Goal: Task Accomplishment & Management: Use online tool/utility

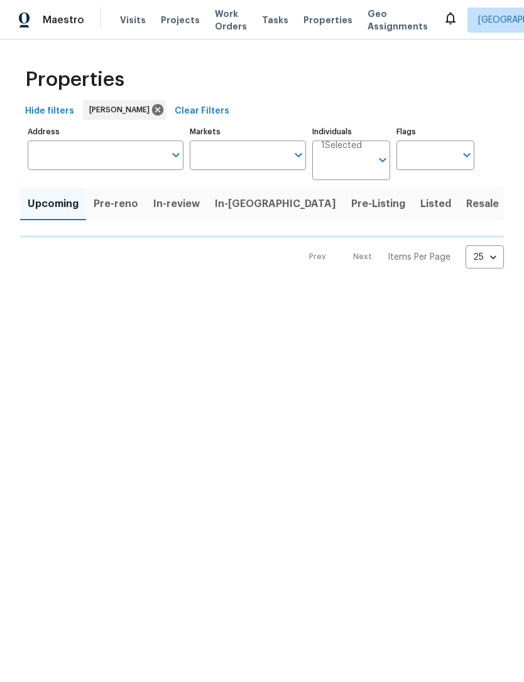
type input "100"
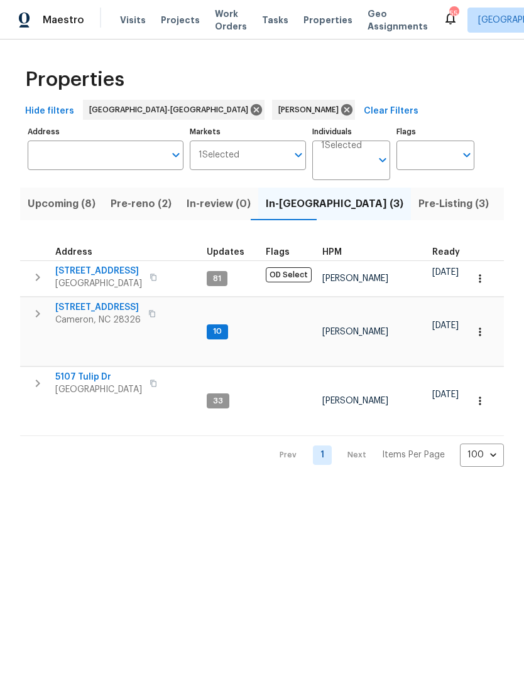
click at [50, 200] on span "Upcoming (8)" at bounding box center [62, 204] width 68 height 18
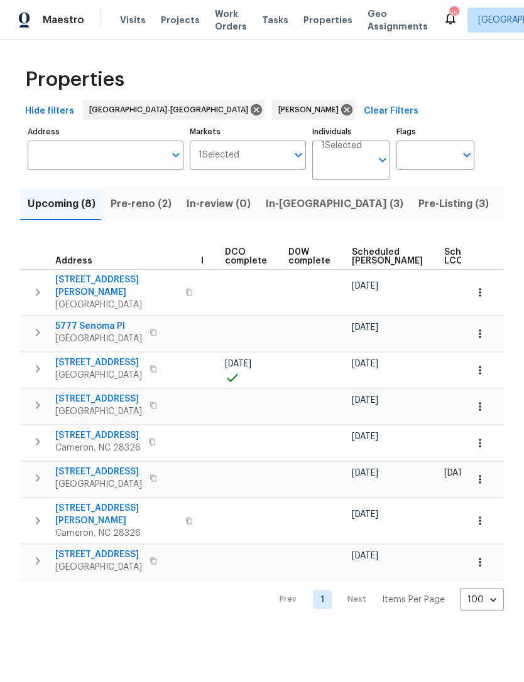
scroll to position [0, 261]
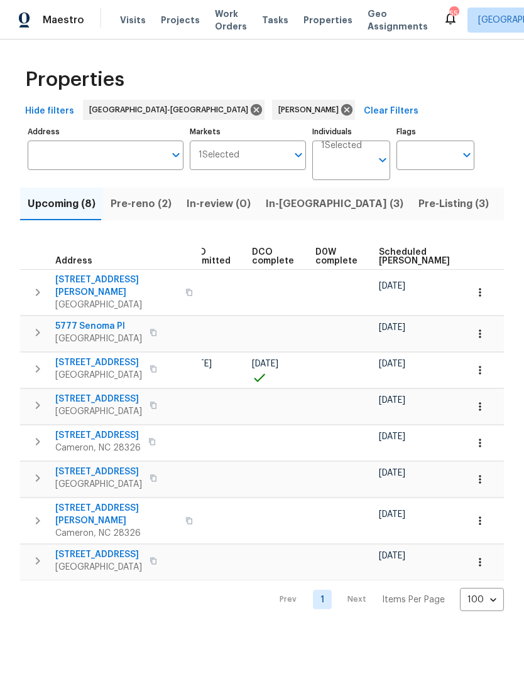
scroll to position [0, 238]
click at [387, 259] on span "Scheduled COE" at bounding box center [409, 257] width 71 height 18
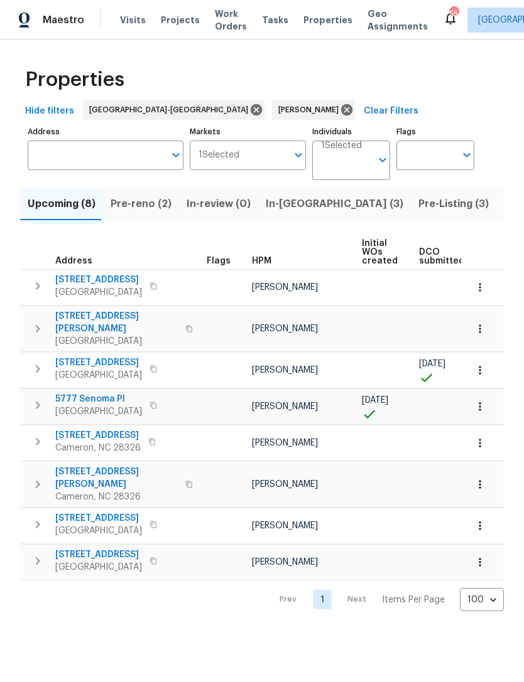
click at [418, 207] on span "Pre-Listing (3)" at bounding box center [453, 204] width 70 height 18
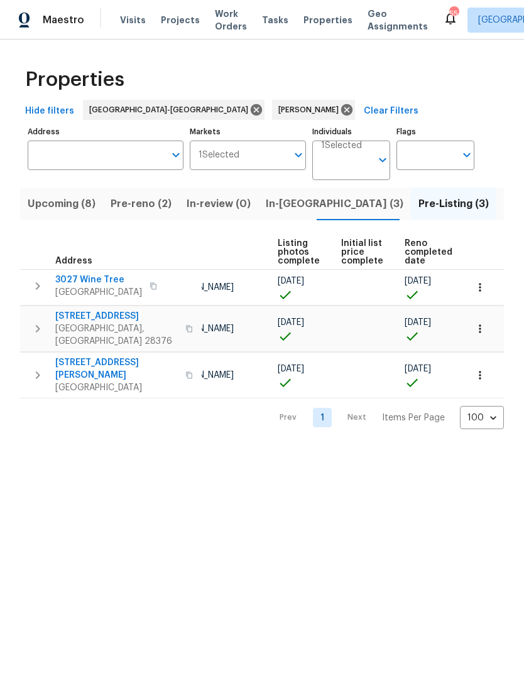
scroll to position [0, 83]
click at [503, 201] on span "Listed (10)" at bounding box center [529, 204] width 53 height 18
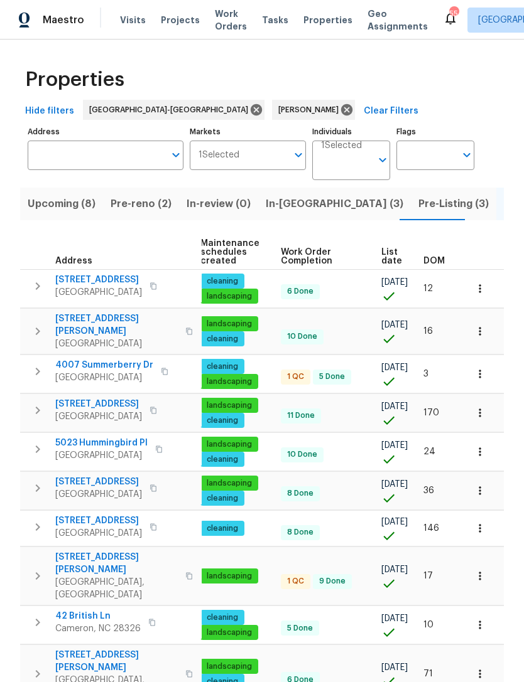
scroll to position [0, 163]
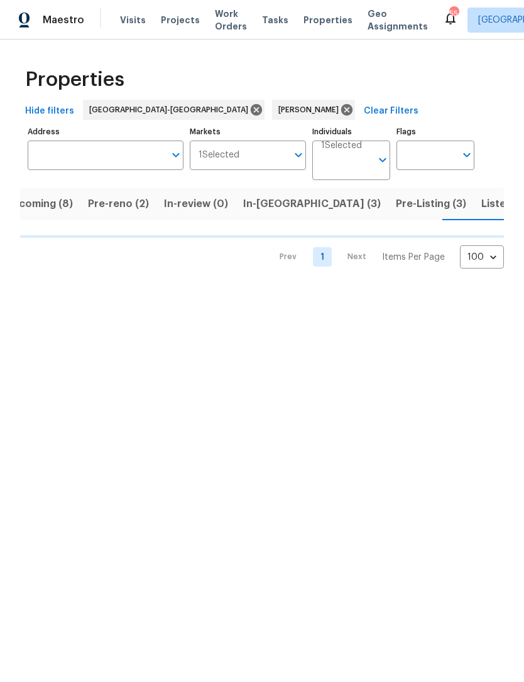
scroll to position [0, 23]
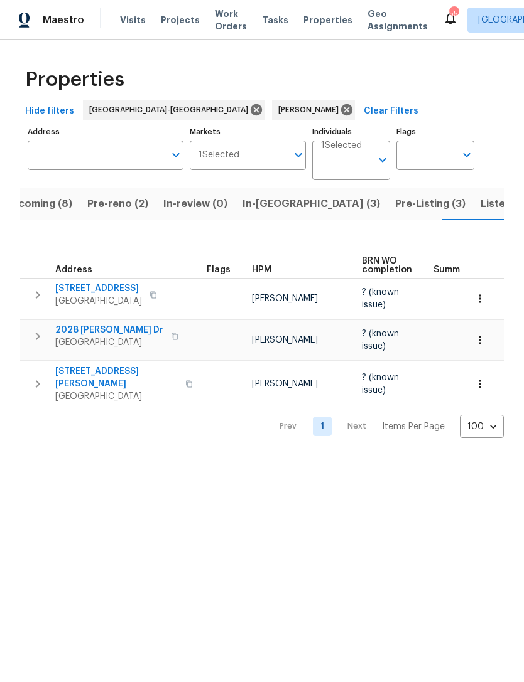
click at [480, 208] on span "Listed (10)" at bounding box center [506, 204] width 53 height 18
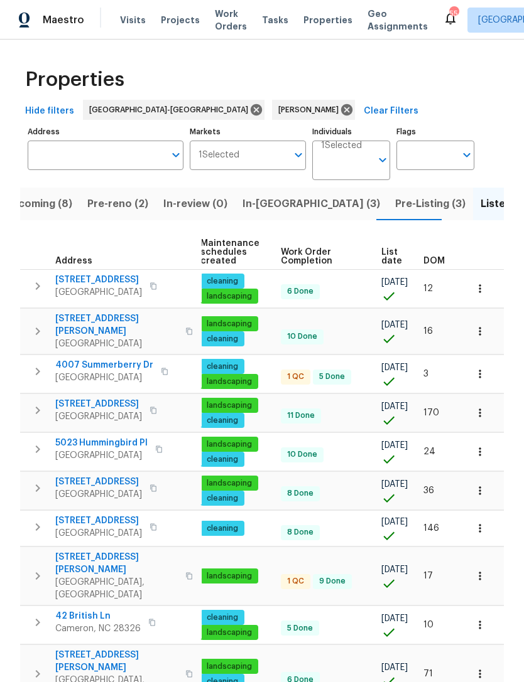
scroll to position [0, 161]
click at [483, 325] on icon "button" at bounding box center [479, 331] width 13 height 13
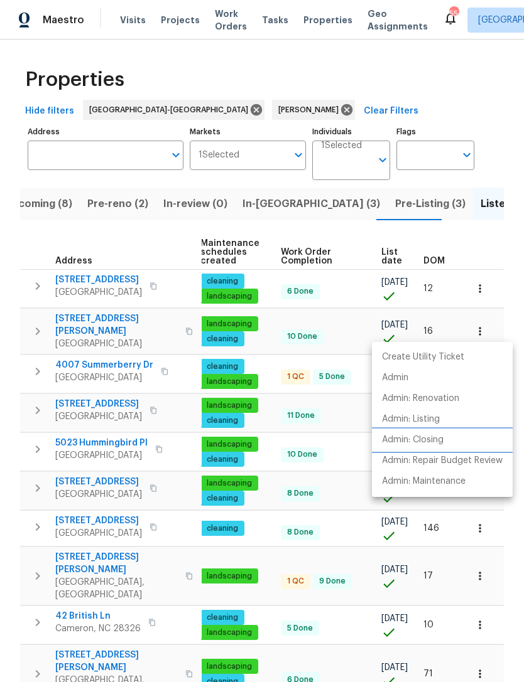
click at [438, 434] on p "Admin: Closing" at bounding box center [413, 440] width 62 height 13
click at [462, 231] on div at bounding box center [262, 341] width 524 height 682
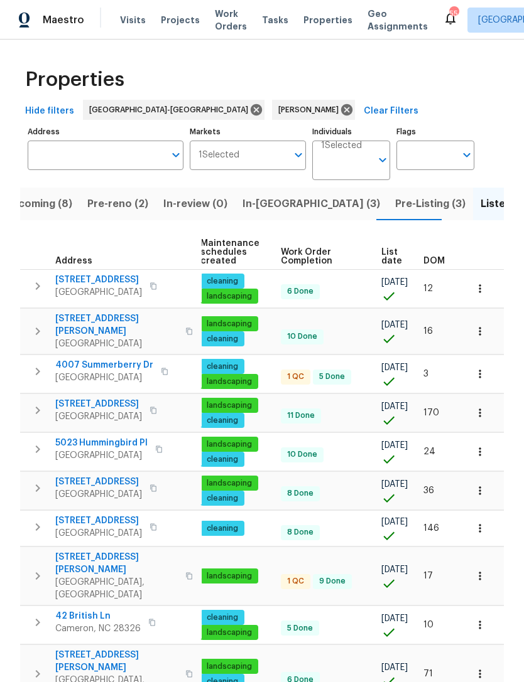
click at [483, 287] on icon "button" at bounding box center [479, 288] width 13 height 13
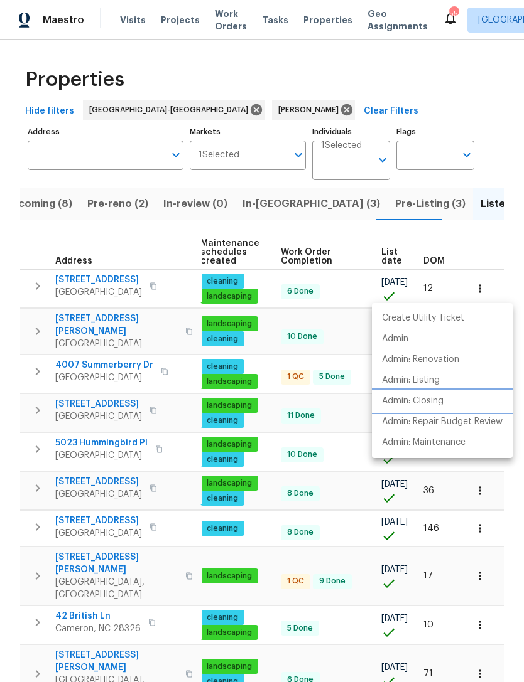
click at [438, 396] on p "Admin: Closing" at bounding box center [413, 401] width 62 height 13
click at [409, 88] on div at bounding box center [262, 341] width 524 height 682
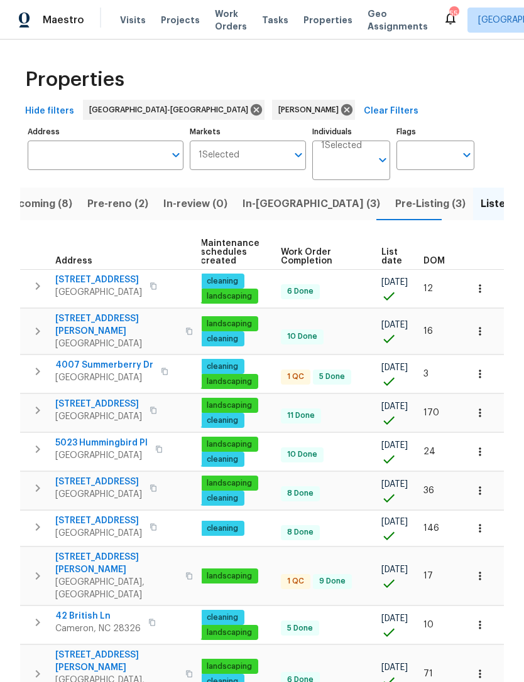
click at [483, 619] on icon "button" at bounding box center [479, 625] width 13 height 13
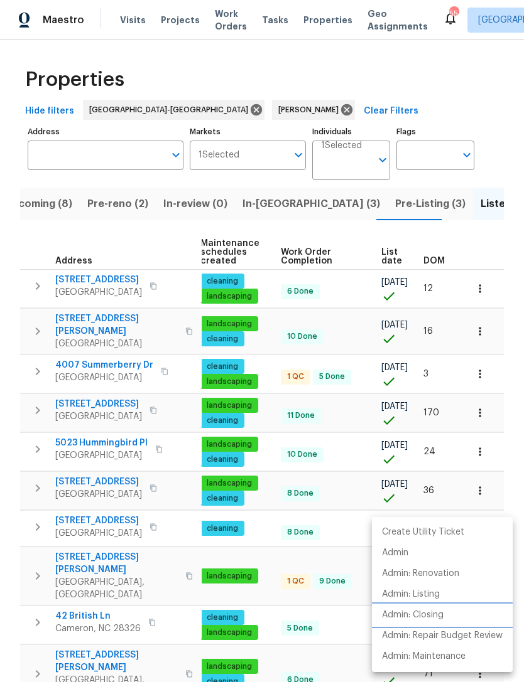
click at [450, 609] on li "Admin: Closing" at bounding box center [442, 615] width 141 height 21
click at [492, 217] on div at bounding box center [262, 341] width 524 height 682
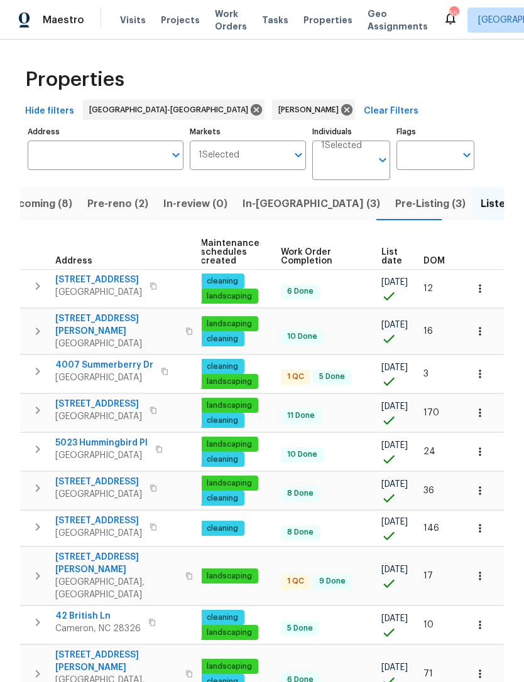
click at [481, 368] on icon "button" at bounding box center [479, 374] width 13 height 13
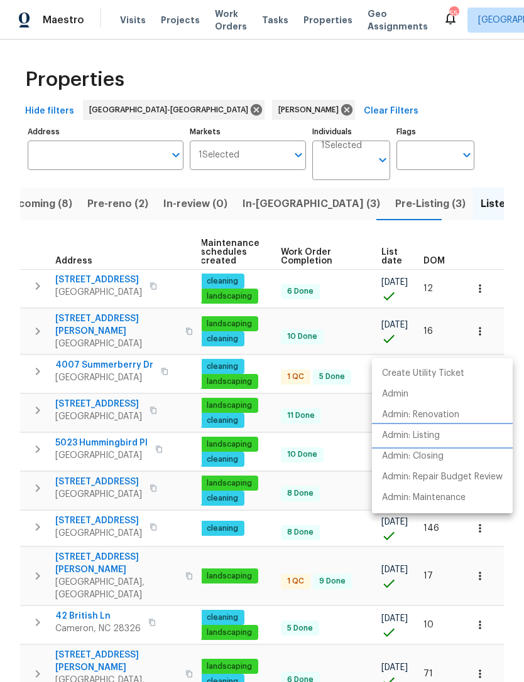
click at [433, 431] on p "Admin: Listing" at bounding box center [411, 435] width 58 height 13
click at [507, 103] on div at bounding box center [262, 341] width 524 height 682
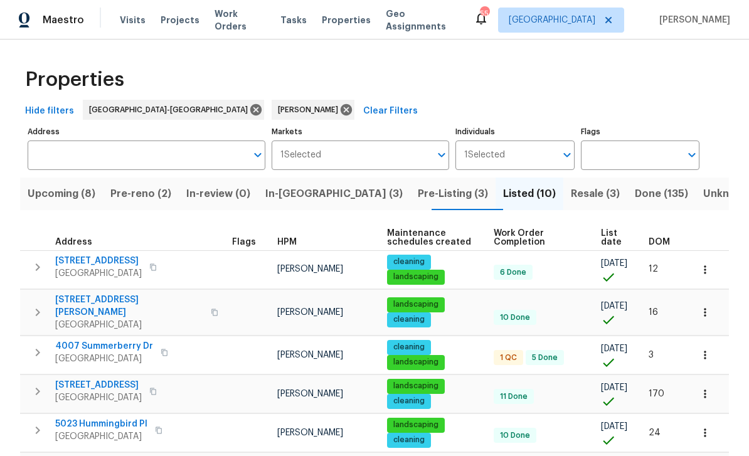
scroll to position [0, 0]
click at [58, 185] on span "Upcoming (8)" at bounding box center [62, 194] width 68 height 18
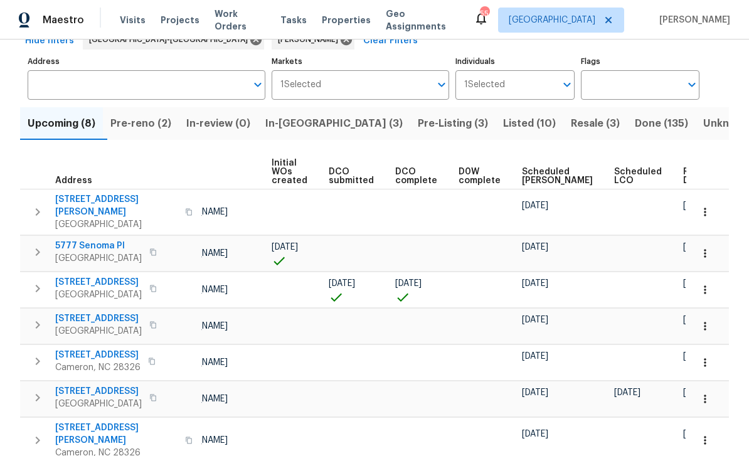
scroll to position [73, 0]
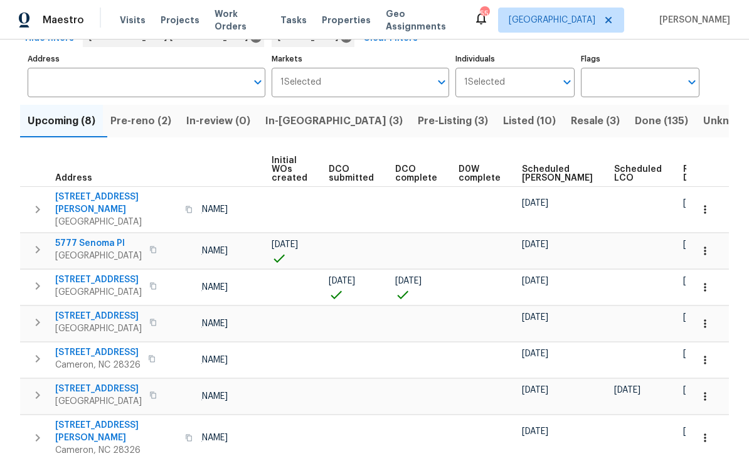
click at [523, 173] on span "Scheduled COE" at bounding box center [557, 174] width 71 height 18
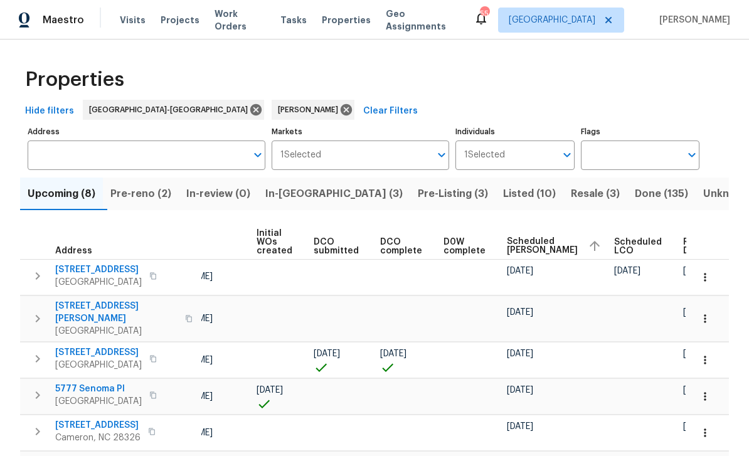
click at [157, 193] on span "Pre-reno (2)" at bounding box center [140, 194] width 61 height 18
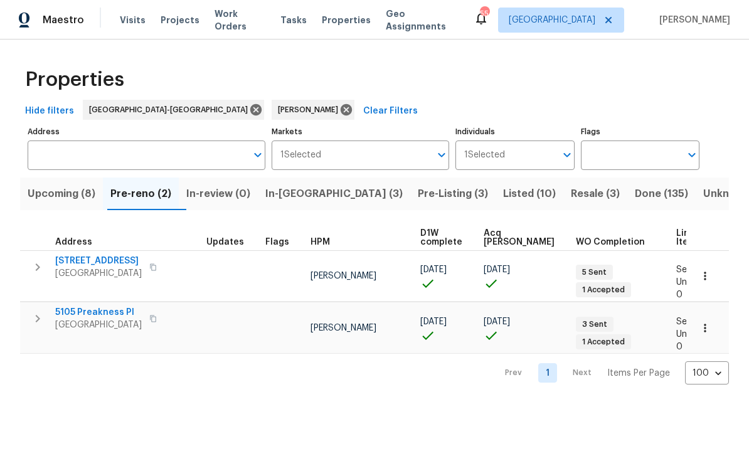
click at [320, 195] on span "In-reno (3)" at bounding box center [334, 194] width 137 height 18
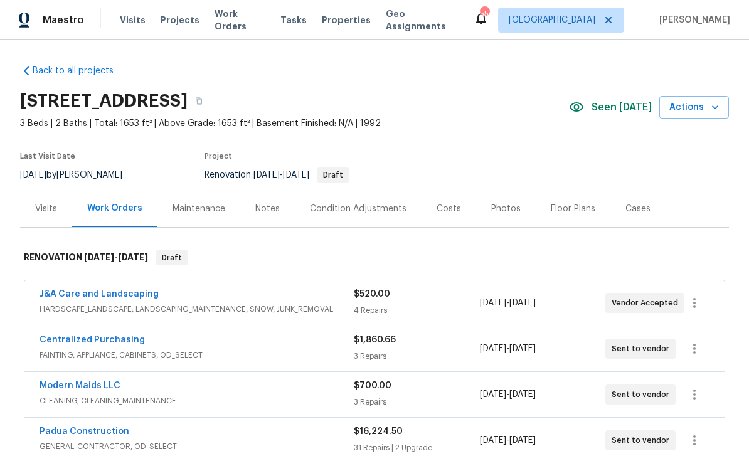
click at [454, 208] on div "Costs" at bounding box center [449, 209] width 24 height 13
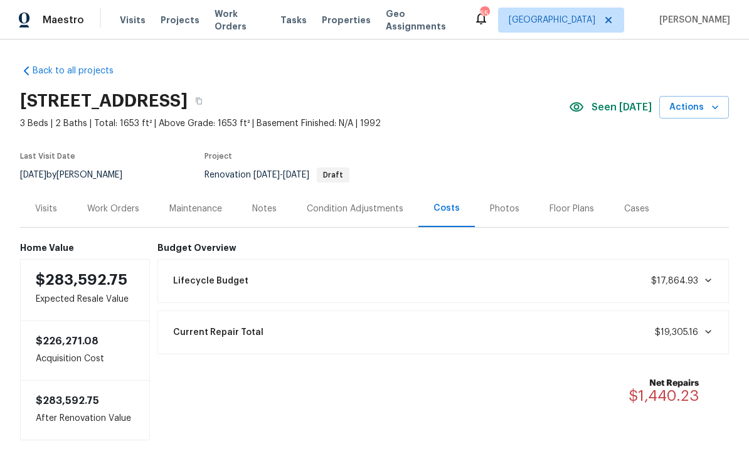
click at [131, 208] on div "Work Orders" at bounding box center [113, 209] width 52 height 13
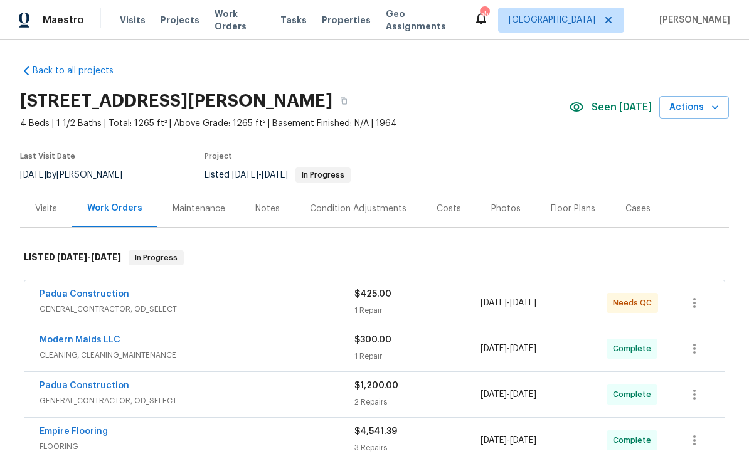
click at [446, 208] on div "Costs" at bounding box center [449, 209] width 24 height 13
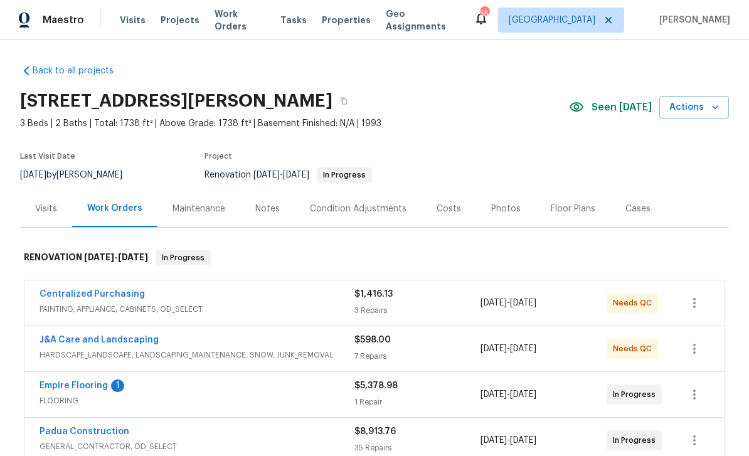
click at [105, 382] on link "Empire Flooring" at bounding box center [74, 386] width 68 height 9
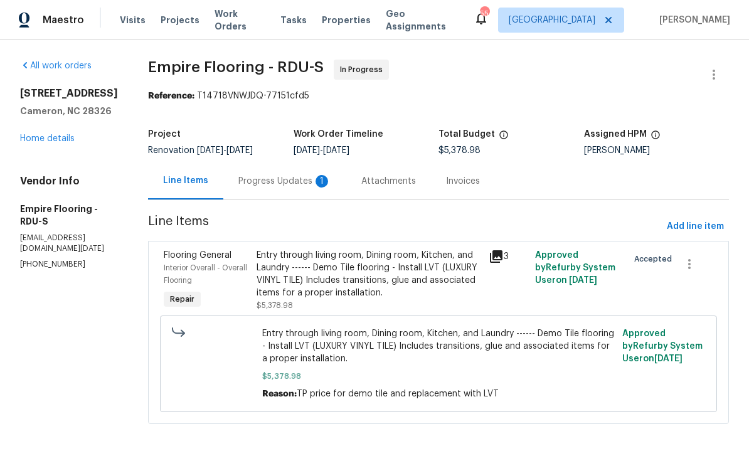
click at [308, 178] on div "Progress Updates 1" at bounding box center [285, 181] width 93 height 13
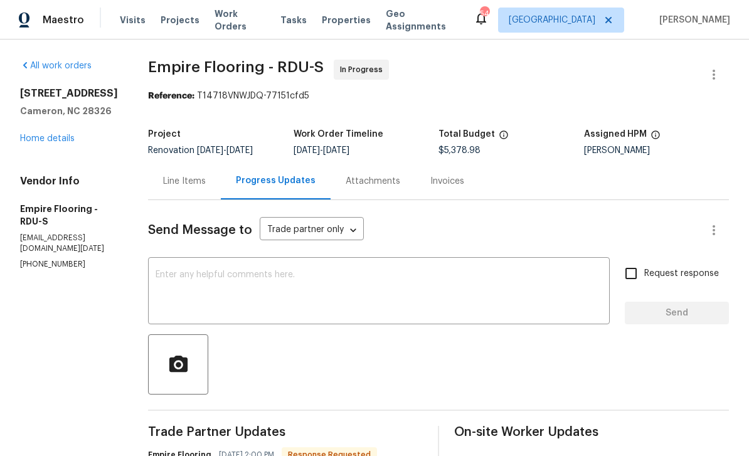
click at [206, 179] on div "Line Items" at bounding box center [184, 181] width 43 height 13
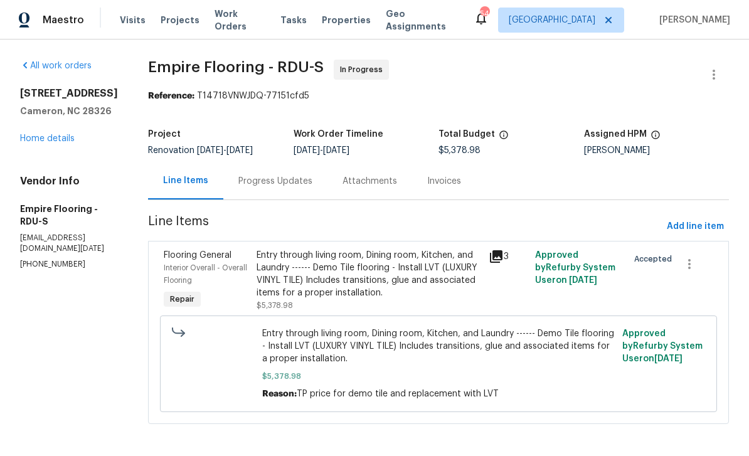
click at [371, 285] on div "Entry through living room, Dining room, Kitchen, and Laundry ------ Demo Tile f…" at bounding box center [369, 274] width 225 height 50
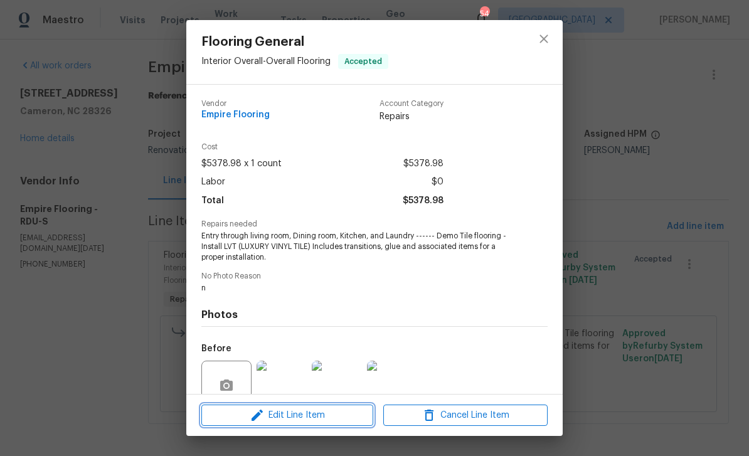
click at [309, 414] on span "Edit Line Item" at bounding box center [287, 416] width 164 height 16
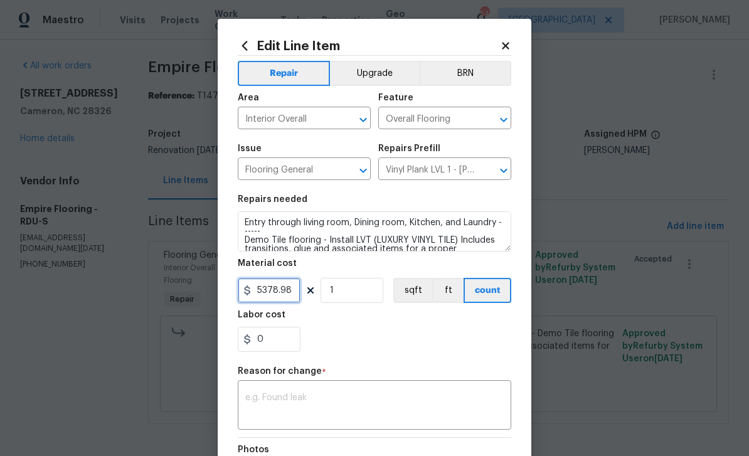
click at [272, 291] on input "5378.98" at bounding box center [269, 290] width 63 height 25
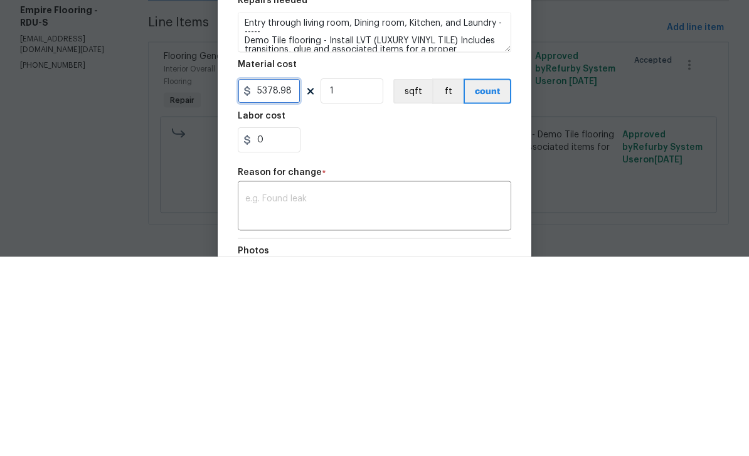
click at [266, 278] on input "5378.98" at bounding box center [269, 290] width 63 height 25
click at [281, 278] on input "3350.98" at bounding box center [269, 290] width 63 height 25
type input "3350.18"
click at [427, 327] on div "0" at bounding box center [375, 339] width 274 height 25
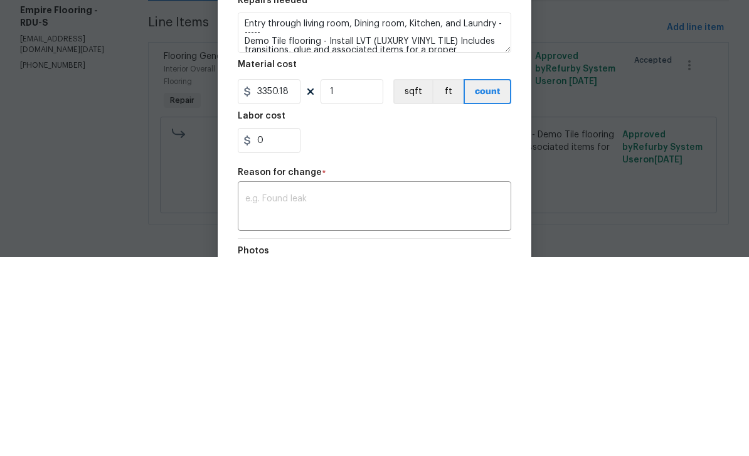
scroll to position [5, 0]
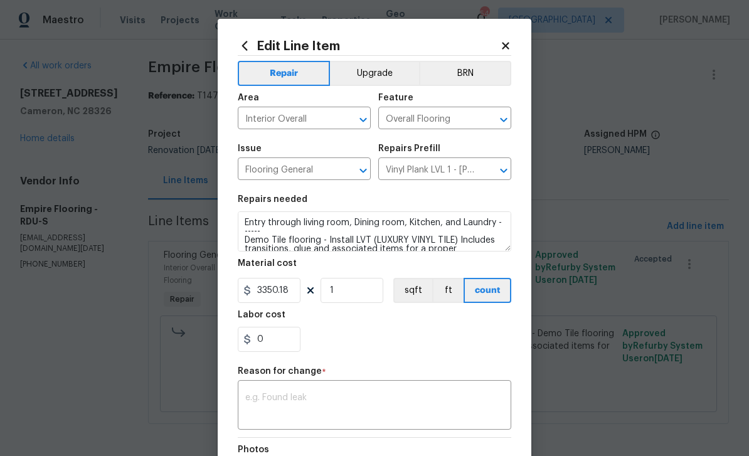
click at [329, 397] on textarea at bounding box center [374, 407] width 259 height 26
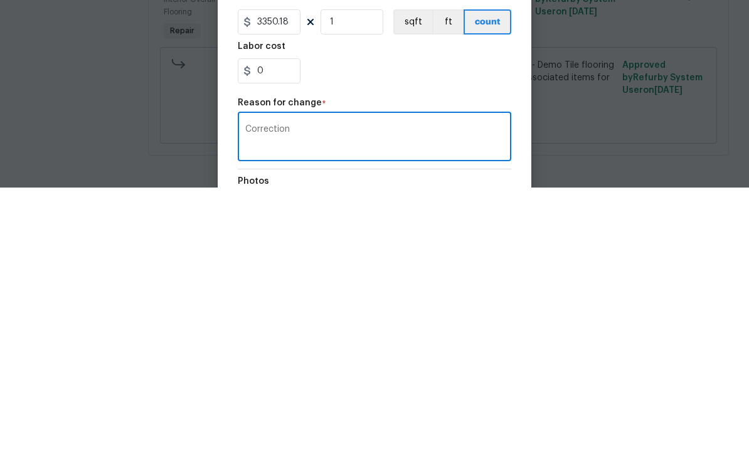
type textarea "Correction"
click at [413, 327] on div "0" at bounding box center [375, 339] width 274 height 25
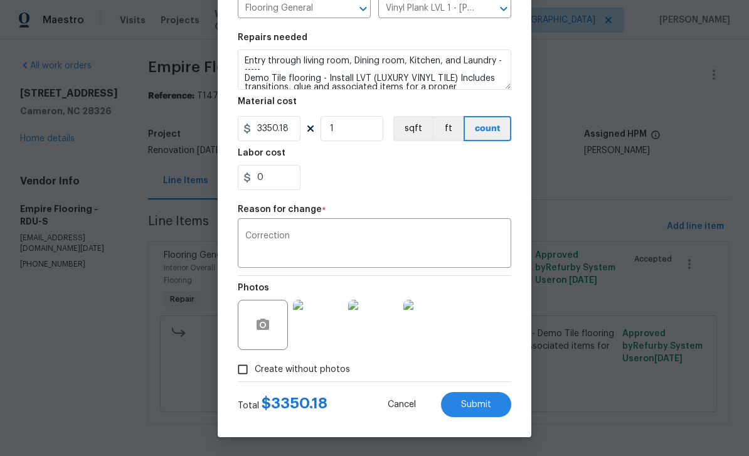
scroll to position [164, 0]
click at [476, 401] on span "Submit" at bounding box center [476, 404] width 30 height 9
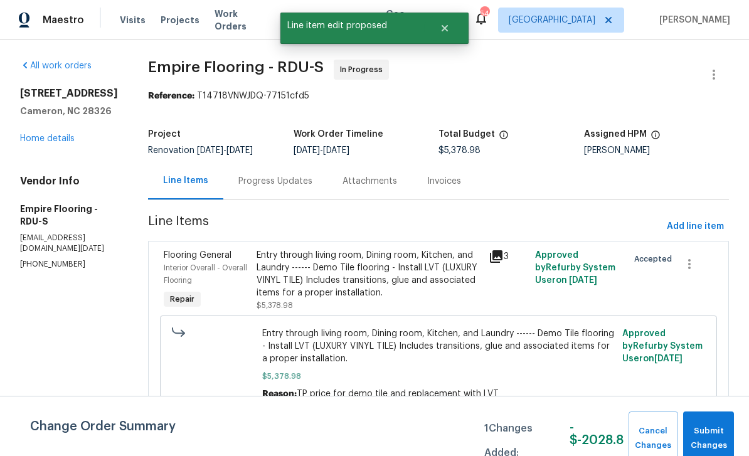
scroll to position [0, 0]
click at [711, 429] on span "Submit Changes" at bounding box center [709, 438] width 38 height 29
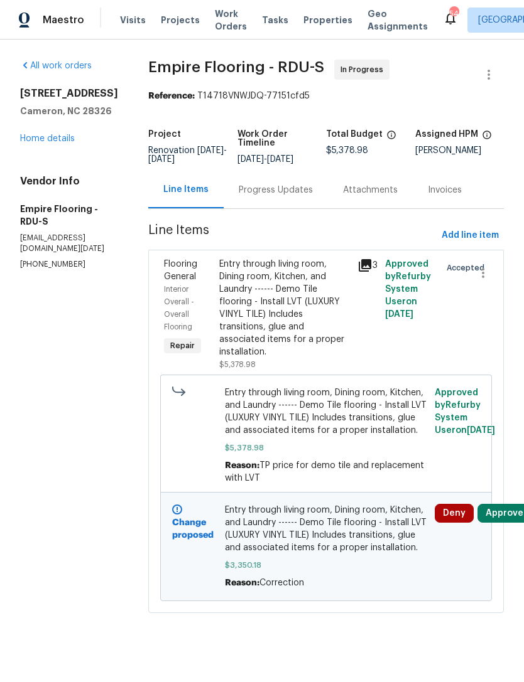
click at [288, 196] on div "Progress Updates" at bounding box center [276, 190] width 74 height 13
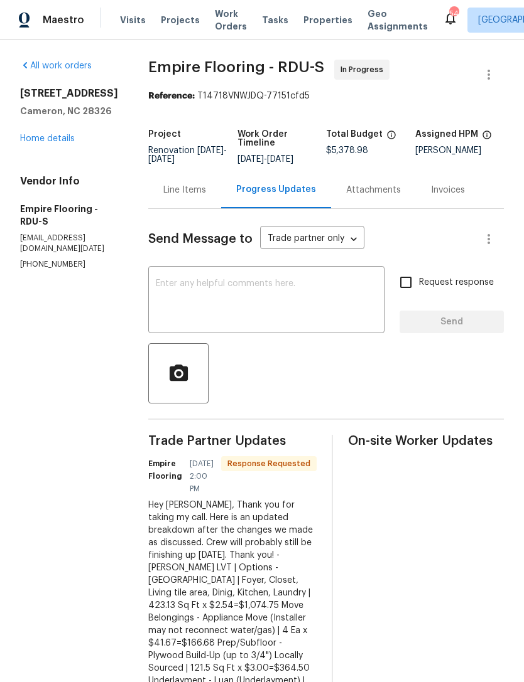
click at [299, 306] on textarea at bounding box center [266, 301] width 221 height 44
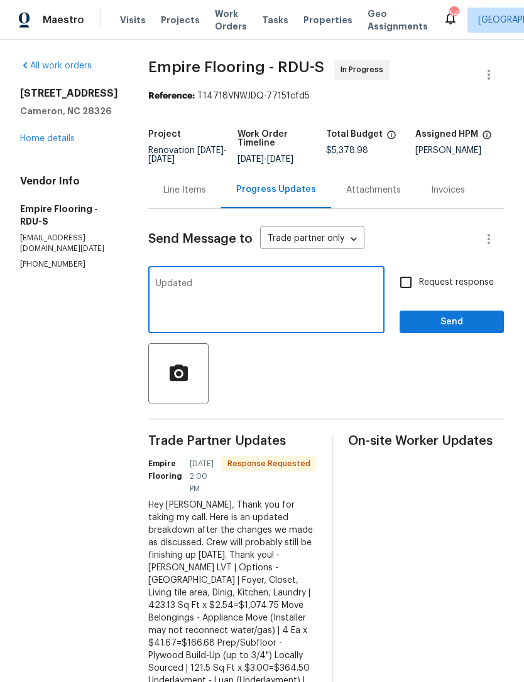
type textarea "Updated"
click at [441, 324] on span "Send" at bounding box center [451, 322] width 84 height 16
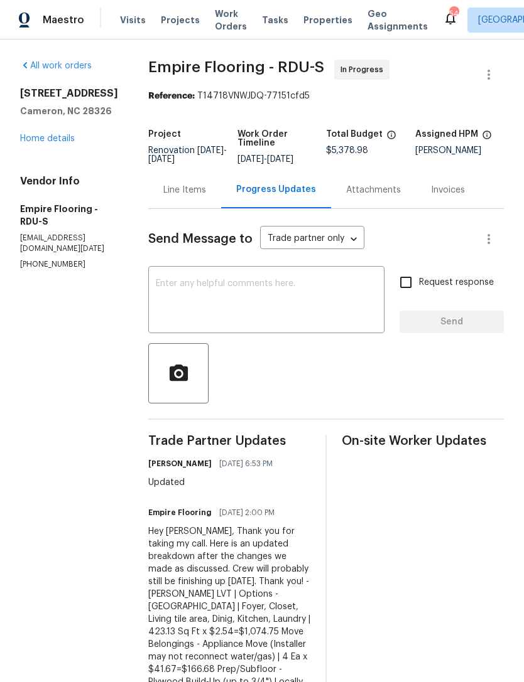
click at [53, 137] on link "Home details" at bounding box center [47, 138] width 55 height 9
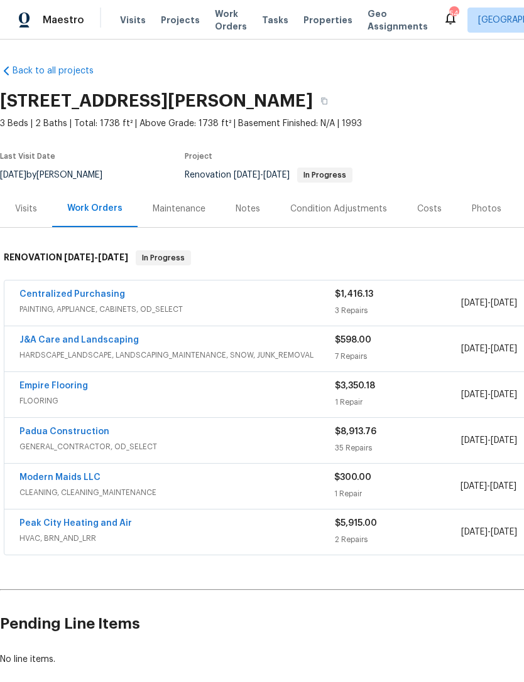
click at [429, 212] on div "Costs" at bounding box center [429, 209] width 24 height 13
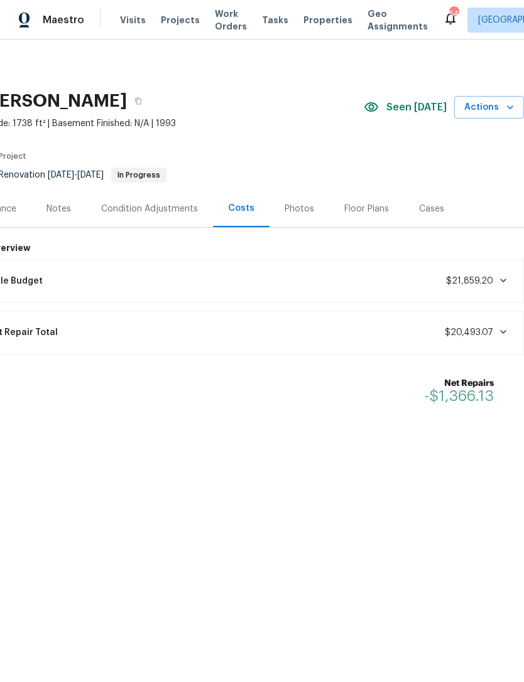
scroll to position [0, 186]
click at [488, 277] on span "$21,859.20" at bounding box center [469, 281] width 47 height 9
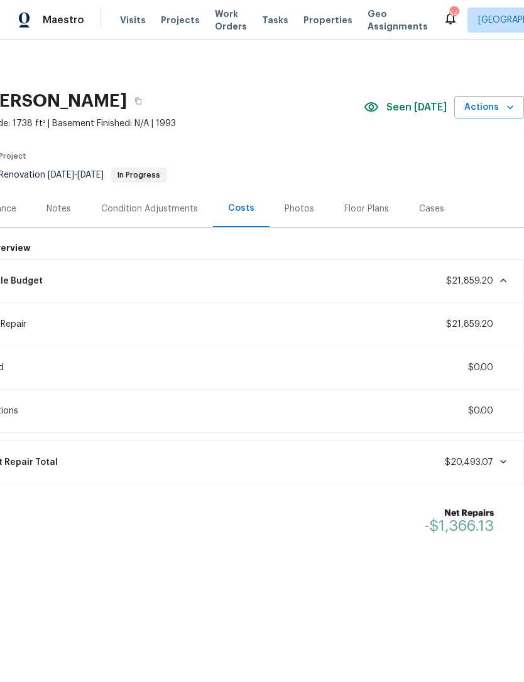
click at [496, 279] on span at bounding box center [500, 281] width 15 height 10
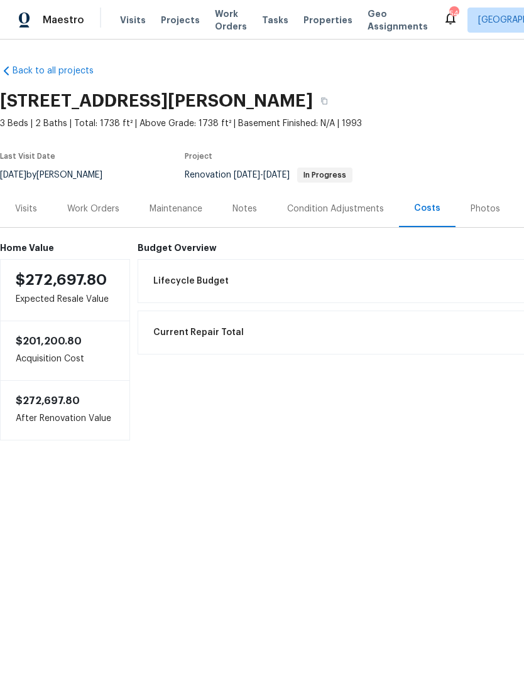
scroll to position [0, 0]
click at [97, 210] on div "Work Orders" at bounding box center [93, 209] width 52 height 13
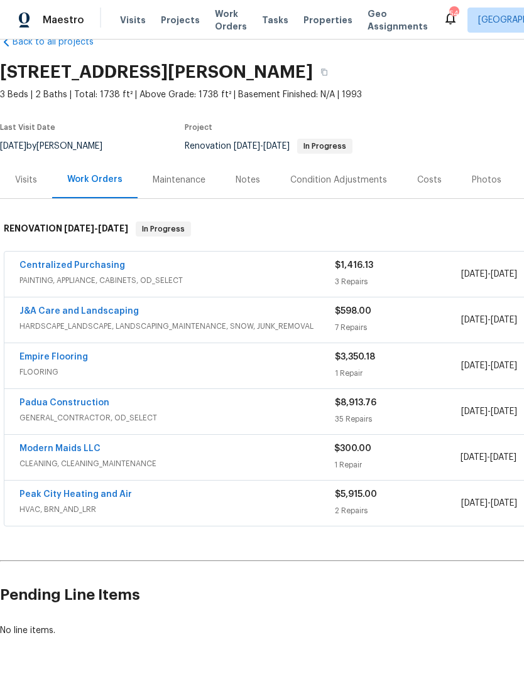
scroll to position [28, 0]
click at [112, 302] on div "J&A Care and Landscaping HARDSCAPE_LANDSCAPE, LANDSCAPING_MAINTENANCE, SNOW, JU…" at bounding box center [354, 320] width 701 height 45
click at [105, 311] on link "J&A Care and Landscaping" at bounding box center [78, 312] width 119 height 9
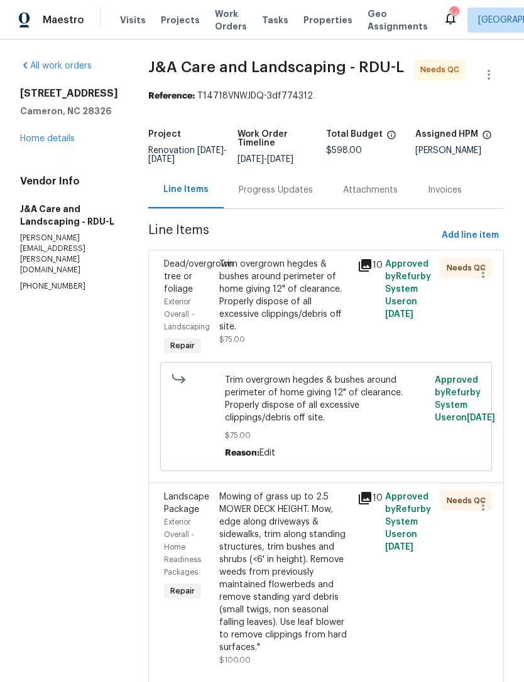
click at [299, 317] on div "Trim overgrown hegdes & bushes around perimeter of home giving 12" of clearance…" at bounding box center [284, 295] width 131 height 75
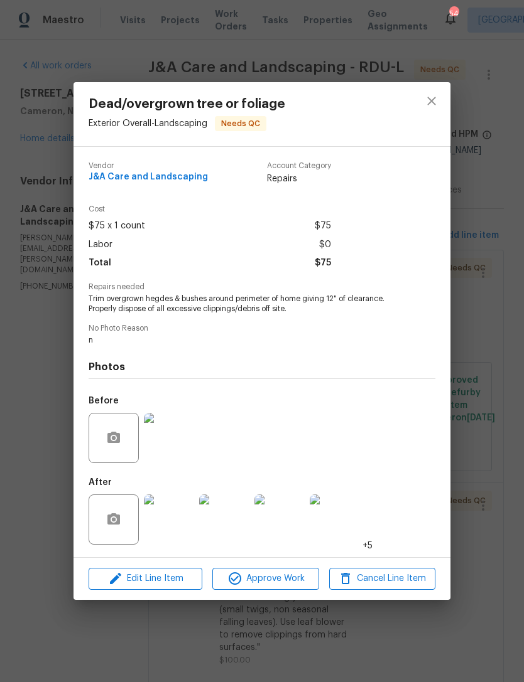
click at [172, 522] on img at bounding box center [169, 520] width 50 height 50
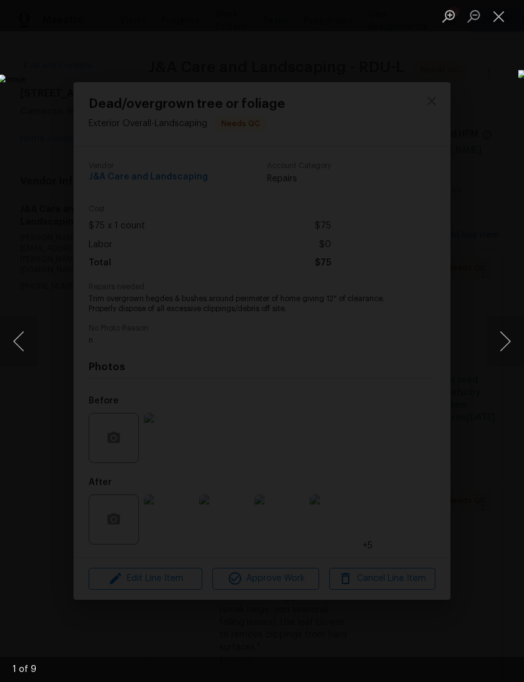
click at [500, 338] on button "Next image" at bounding box center [505, 341] width 38 height 50
click at [504, 339] on button "Next image" at bounding box center [505, 341] width 38 height 50
click at [499, 339] on button "Next image" at bounding box center [505, 341] width 38 height 50
click at [508, 334] on button "Next image" at bounding box center [505, 341] width 38 height 50
click at [498, 17] on button "Close lightbox" at bounding box center [498, 16] width 25 height 22
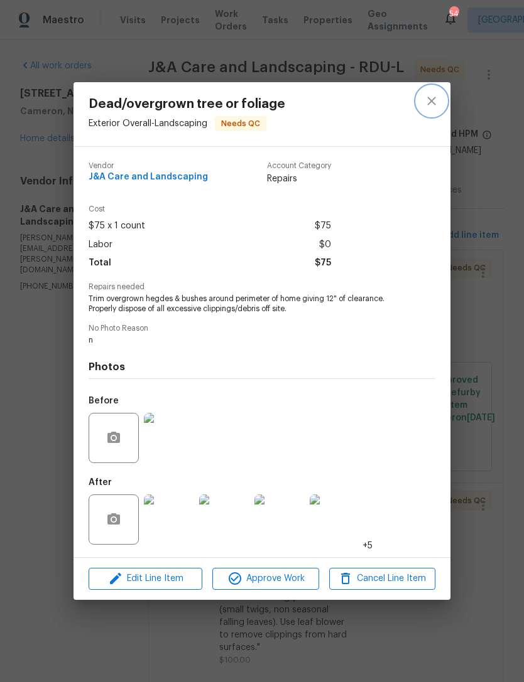
click at [439, 96] on button "close" at bounding box center [431, 101] width 30 height 30
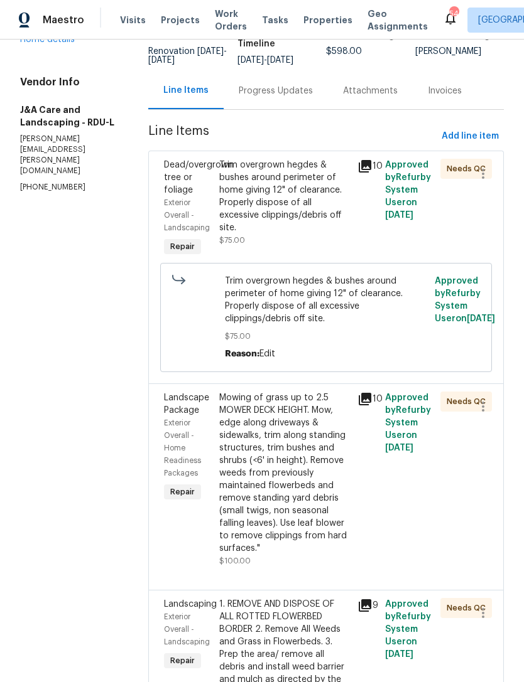
scroll to position [118, 0]
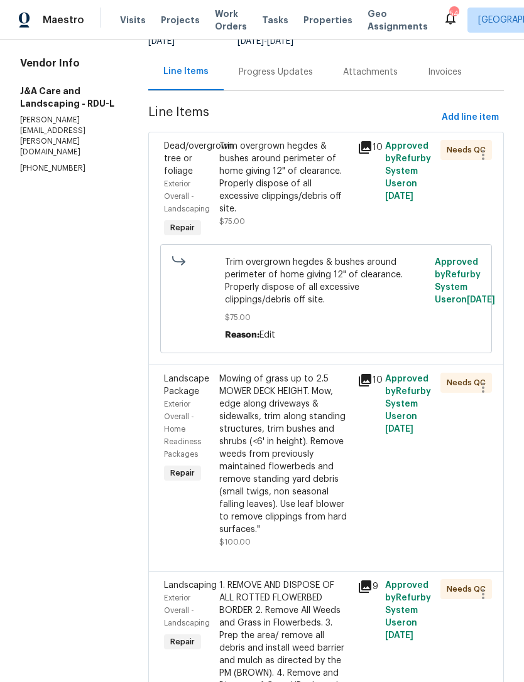
click at [301, 463] on div "Mowing of grass up to 2.5 MOWER DECK HEIGHT. Mow, edge along driveways & sidewa…" at bounding box center [284, 454] width 131 height 163
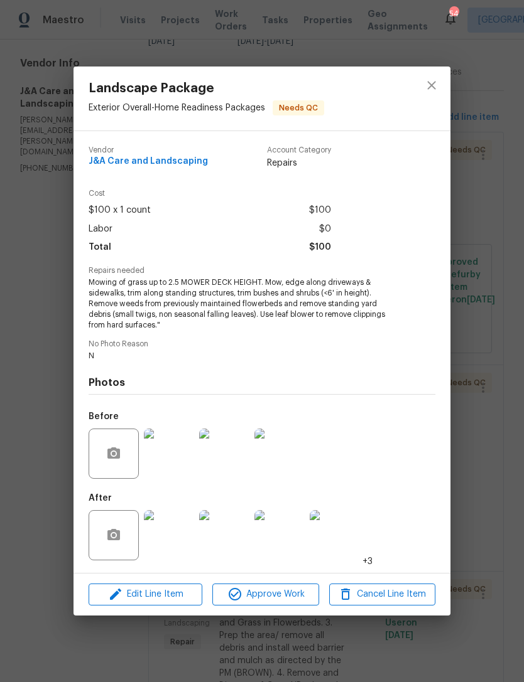
click at [176, 528] on img at bounding box center [169, 535] width 50 height 50
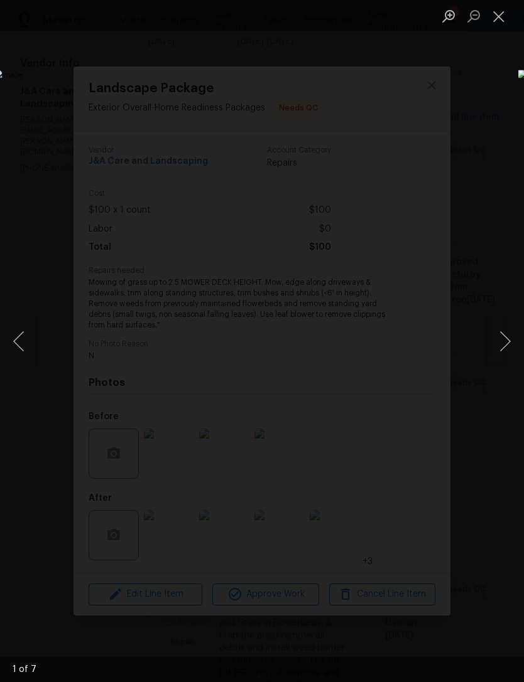
click at [502, 337] on button "Next image" at bounding box center [505, 341] width 38 height 50
click at [508, 337] on button "Next image" at bounding box center [505, 341] width 38 height 50
click at [508, 342] on button "Next image" at bounding box center [505, 341] width 38 height 50
click at [503, 18] on button "Close lightbox" at bounding box center [498, 16] width 25 height 22
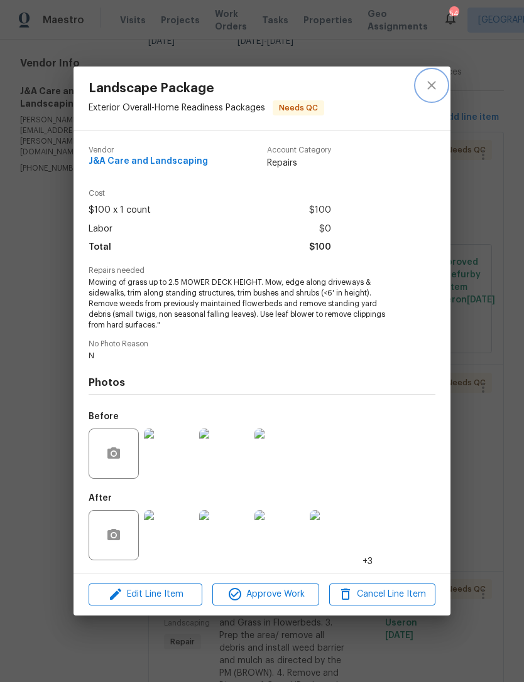
click at [436, 87] on icon "close" at bounding box center [431, 85] width 15 height 15
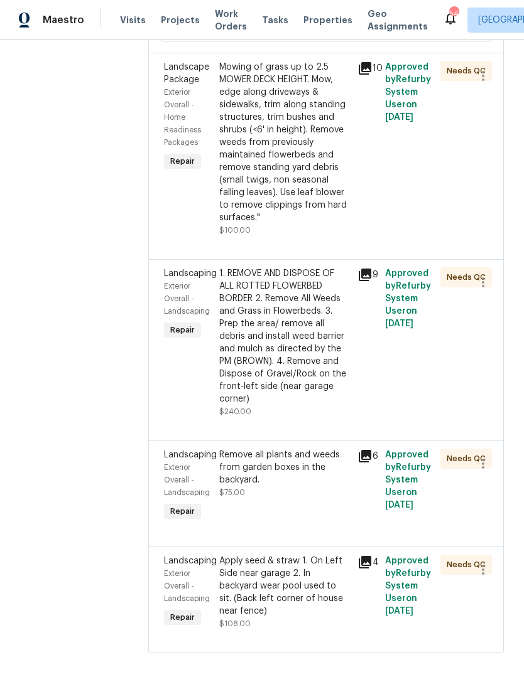
scroll to position [429, 0]
click at [282, 382] on div "1. REMOVE AND DISPOSE OF ALL ROTTED FLOWERBED BORDER 2. Remove All Weeds and Gr…" at bounding box center [284, 337] width 131 height 138
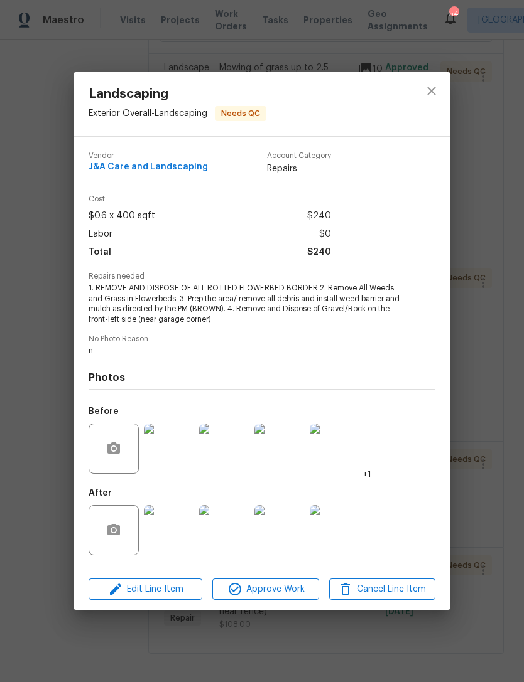
click at [176, 534] on img at bounding box center [169, 530] width 50 height 50
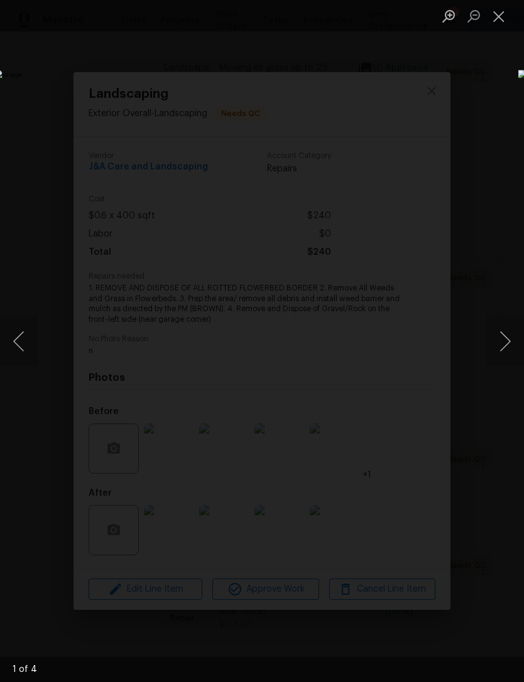
click at [499, 338] on button "Next image" at bounding box center [505, 341] width 38 height 50
click at [506, 337] on button "Next image" at bounding box center [505, 341] width 38 height 50
click at [512, 335] on button "Next image" at bounding box center [505, 341] width 38 height 50
click at [500, 340] on button "Next image" at bounding box center [505, 341] width 38 height 50
click at [511, 335] on button "Next image" at bounding box center [505, 341] width 38 height 50
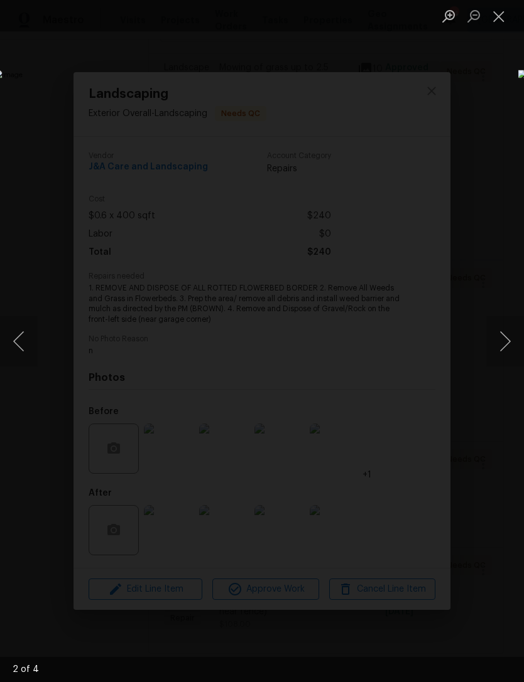
click at [508, 333] on button "Next image" at bounding box center [505, 341] width 38 height 50
click at [510, 337] on button "Next image" at bounding box center [505, 341] width 38 height 50
click at [502, 19] on button "Close lightbox" at bounding box center [498, 16] width 25 height 22
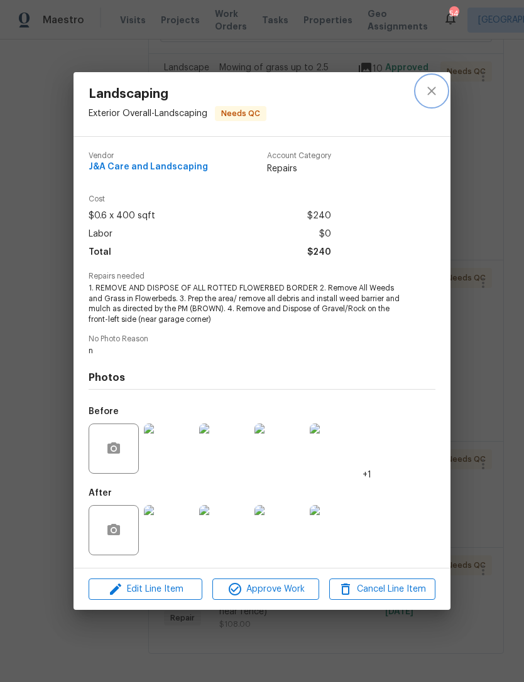
click at [429, 89] on icon "close" at bounding box center [431, 90] width 15 height 15
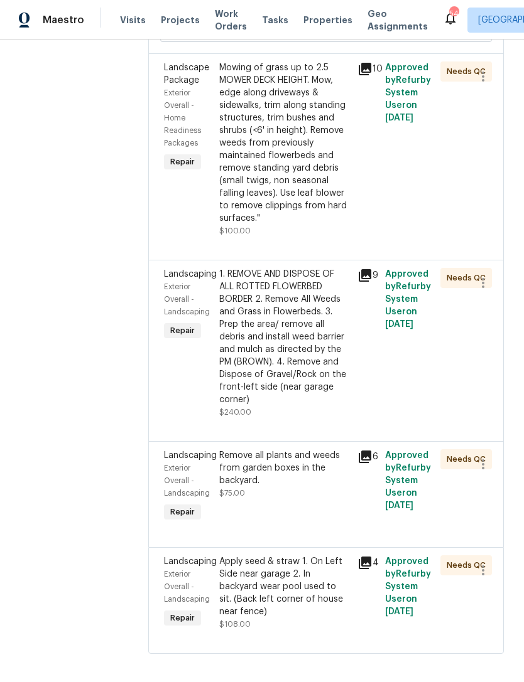
scroll to position [40, 0]
click at [310, 485] on div "Remove all plants and weeds from garden boxes in the backyard. $75.00" at bounding box center [284, 474] width 131 height 50
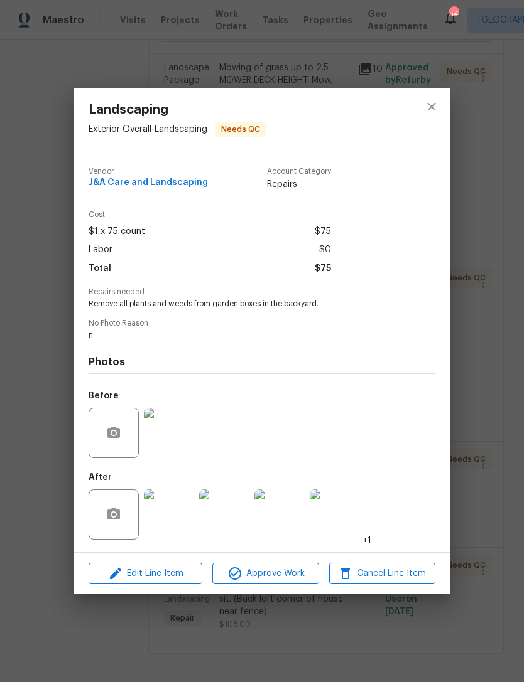
click at [177, 513] on img at bounding box center [169, 515] width 50 height 50
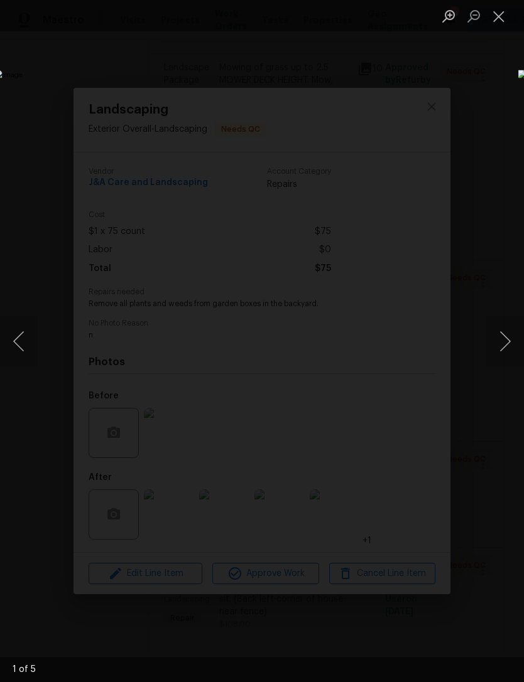
click at [500, 328] on button "Next image" at bounding box center [505, 341] width 38 height 50
click at [501, 333] on button "Next image" at bounding box center [505, 341] width 38 height 50
click at [503, 333] on button "Next image" at bounding box center [505, 341] width 38 height 50
click at [502, 16] on button "Close lightbox" at bounding box center [498, 16] width 25 height 22
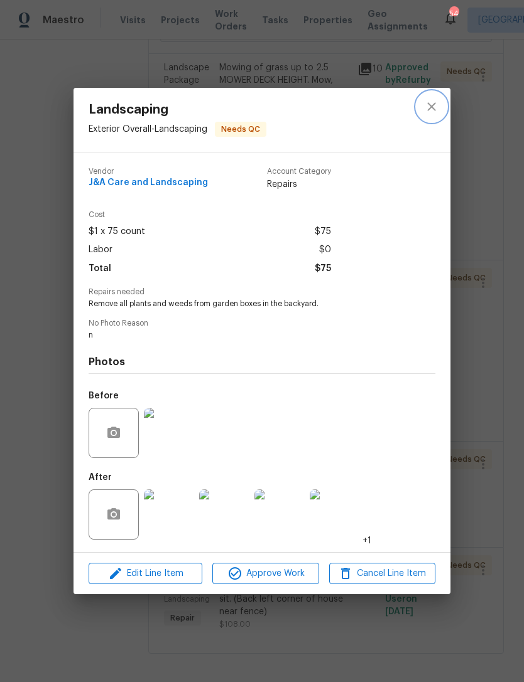
click at [439, 105] on button "close" at bounding box center [431, 107] width 30 height 30
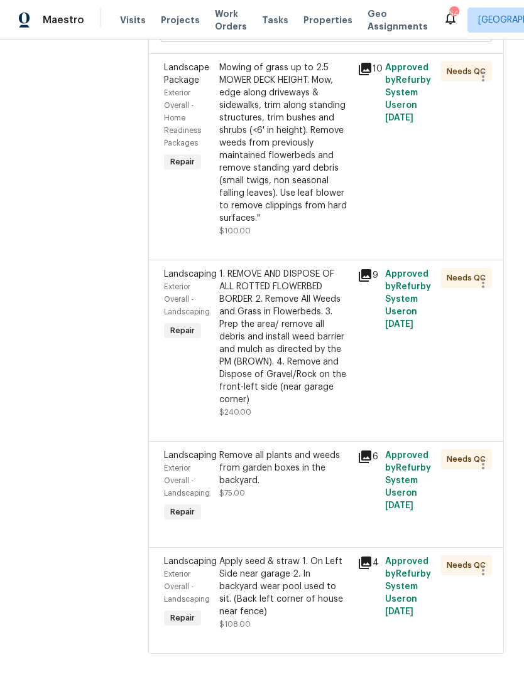
click at [321, 578] on div "Apply seed & straw 1. On Left Side near garage 2. In backyard wear pool used to…" at bounding box center [284, 587] width 131 height 63
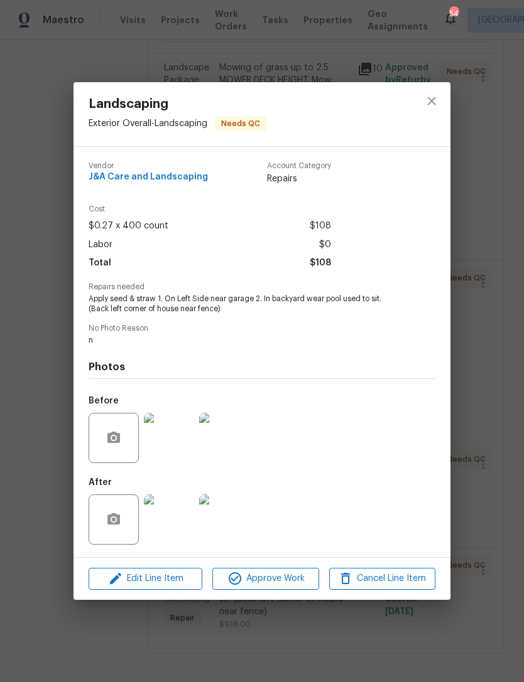
click at [162, 520] on img at bounding box center [169, 520] width 50 height 50
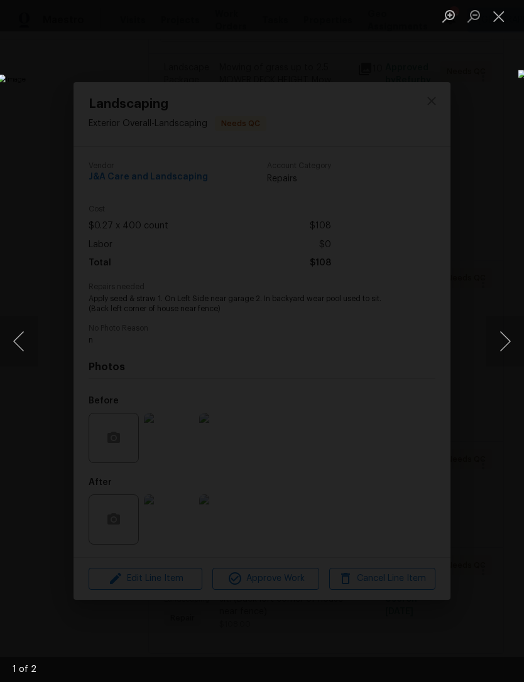
click at [507, 334] on button "Next image" at bounding box center [505, 341] width 38 height 50
click at [507, 337] on button "Next image" at bounding box center [505, 341] width 38 height 50
click at [500, 13] on button "Close lightbox" at bounding box center [498, 16] width 25 height 22
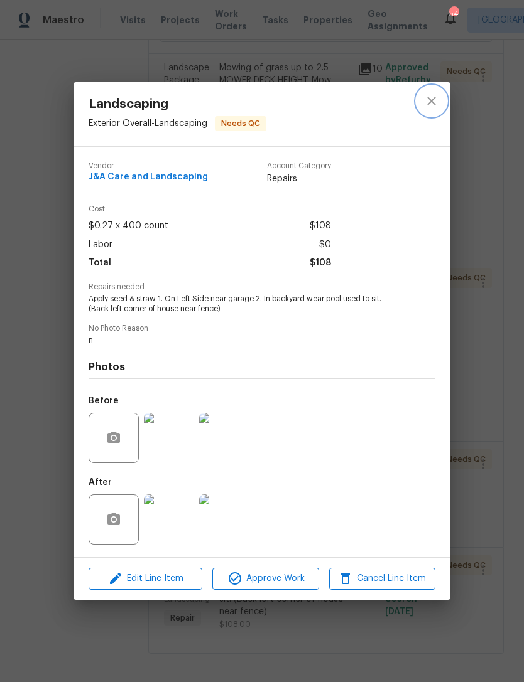
click at [427, 96] on icon "close" at bounding box center [431, 101] width 15 height 15
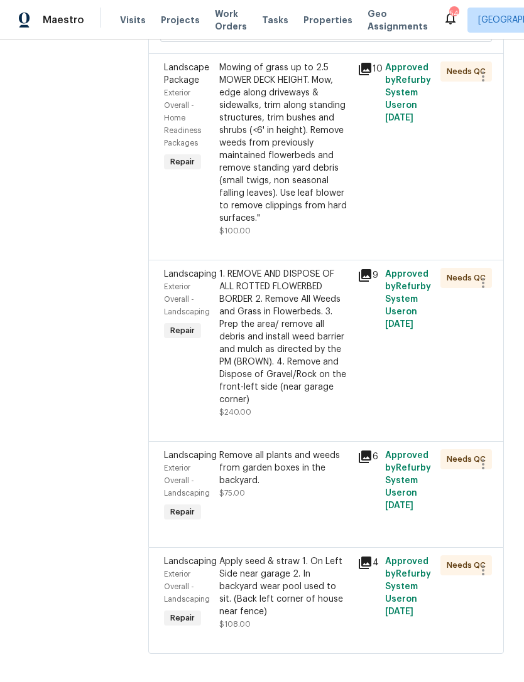
click at [282, 573] on div "Apply seed & straw 1. On Left Side near garage 2. In backyard wear pool used to…" at bounding box center [284, 587] width 131 height 63
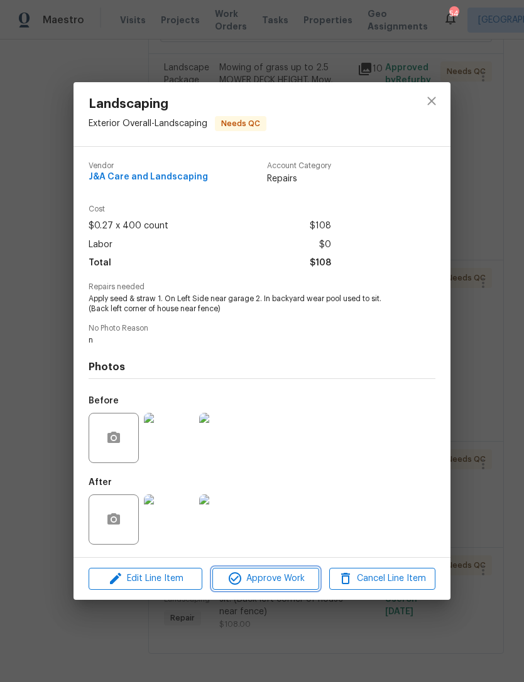
click at [282, 577] on span "Approve Work" at bounding box center [265, 579] width 99 height 16
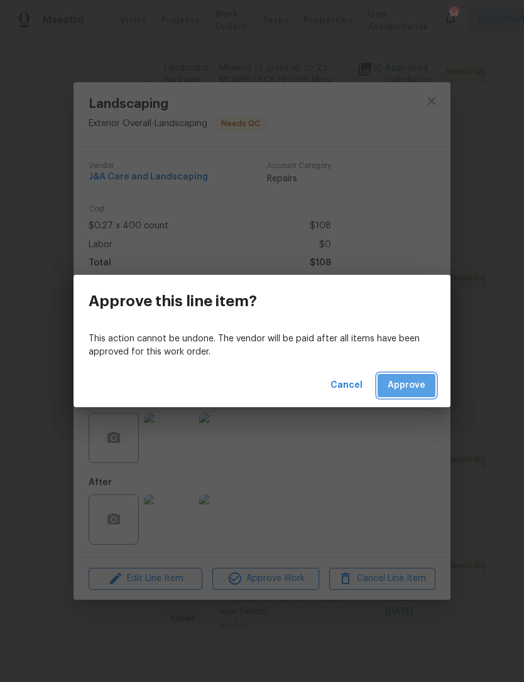
click at [411, 384] on span "Approve" at bounding box center [406, 386] width 38 height 16
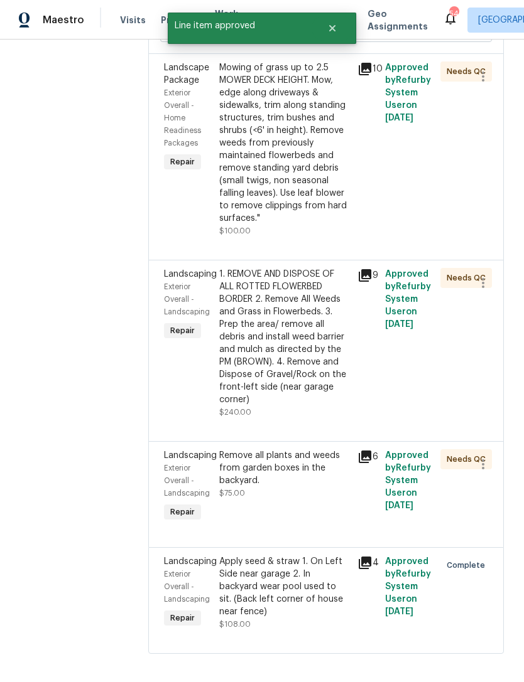
click at [287, 473] on div "Remove all plants and weeds from garden boxes in the backyard." at bounding box center [284, 468] width 131 height 38
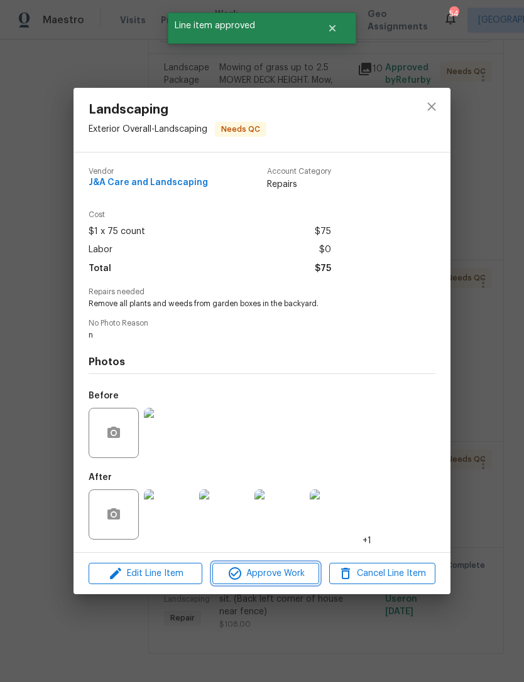
click at [276, 579] on span "Approve Work" at bounding box center [265, 574] width 99 height 16
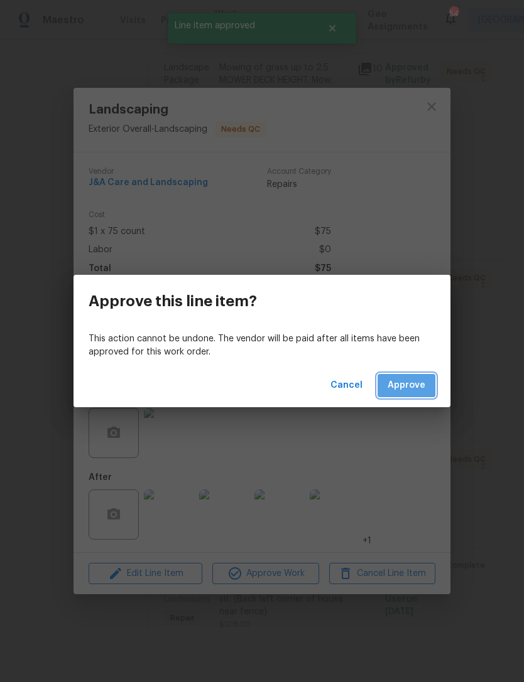
click at [415, 382] on span "Approve" at bounding box center [406, 386] width 38 height 16
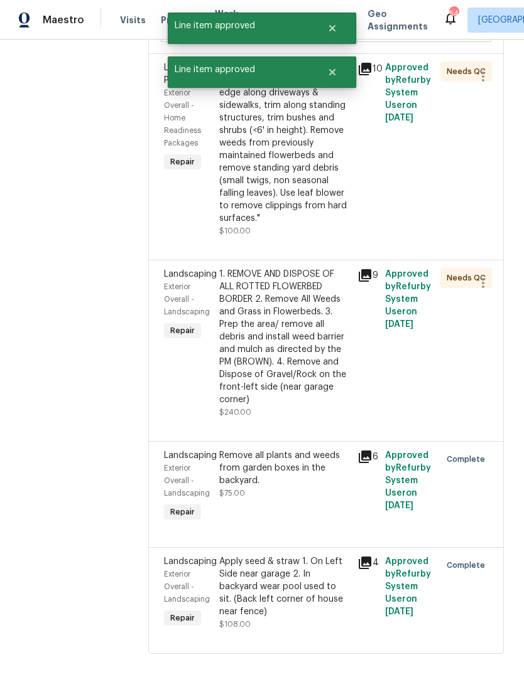
click at [294, 341] on div "1. REMOVE AND DISPOSE OF ALL ROTTED FLOWERBED BORDER 2. Remove All Weeds and Gr…" at bounding box center [284, 337] width 131 height 138
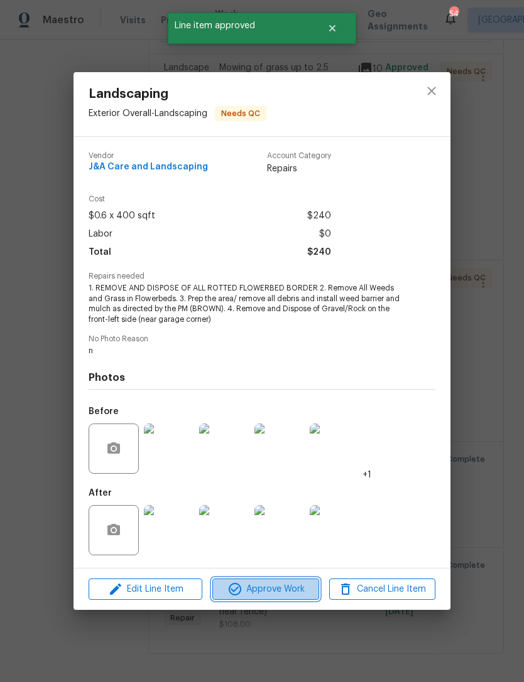
click at [281, 592] on span "Approve Work" at bounding box center [265, 590] width 99 height 16
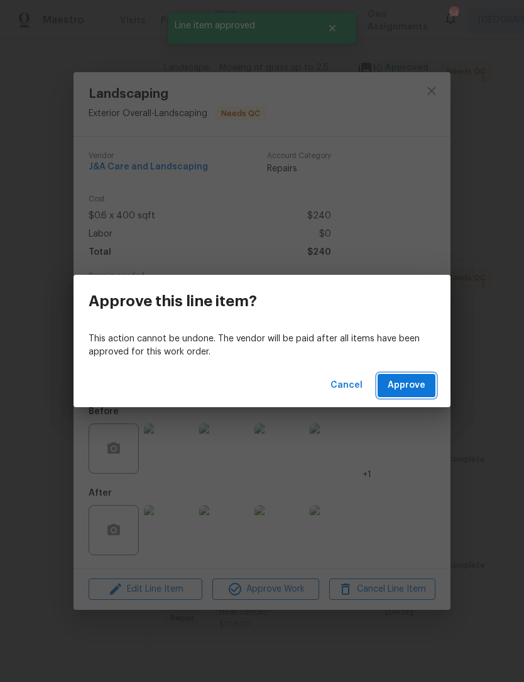
click at [415, 384] on span "Approve" at bounding box center [406, 386] width 38 height 16
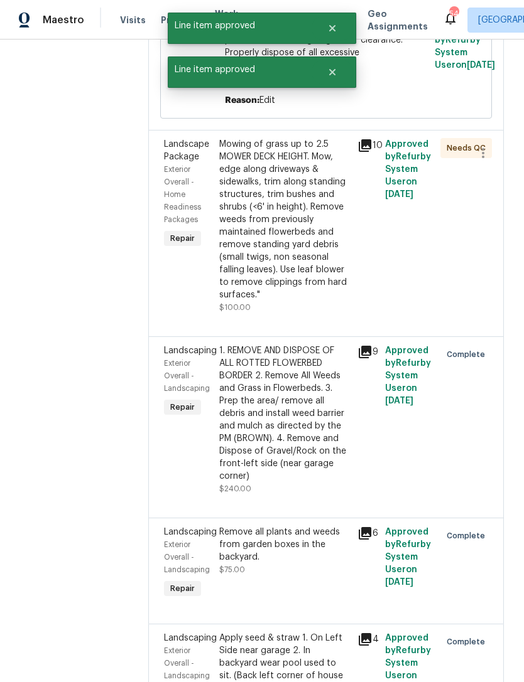
scroll to position [235, 0]
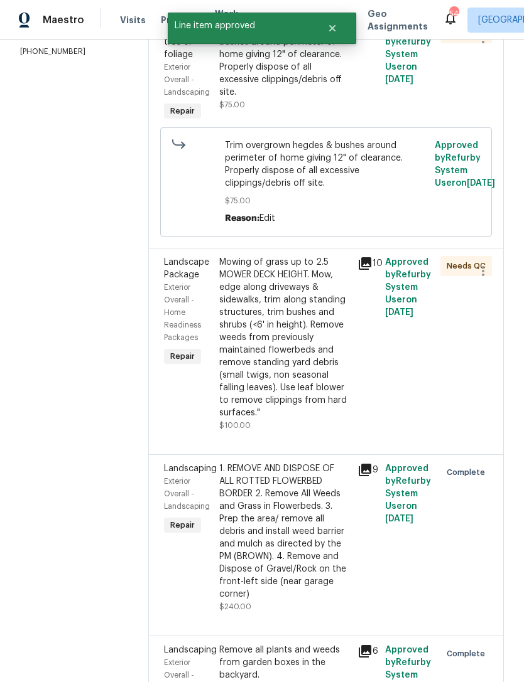
click at [305, 319] on div "Mowing of grass up to 2.5 MOWER DECK HEIGHT. Mow, edge along driveways & sidewa…" at bounding box center [284, 337] width 131 height 163
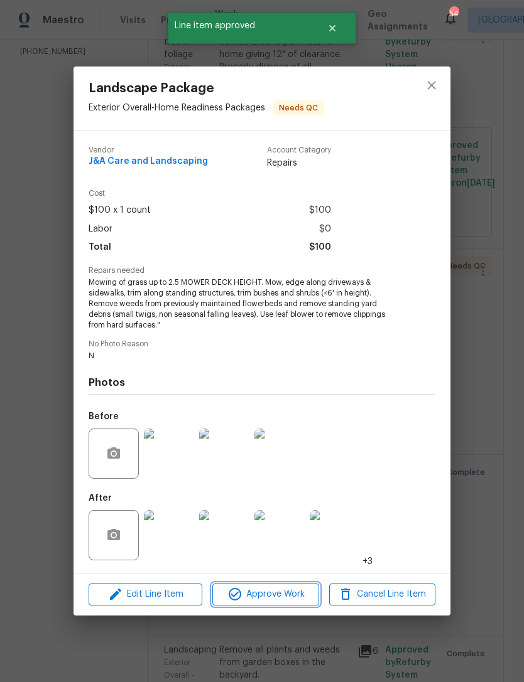
click at [272, 593] on span "Approve Work" at bounding box center [265, 595] width 99 height 16
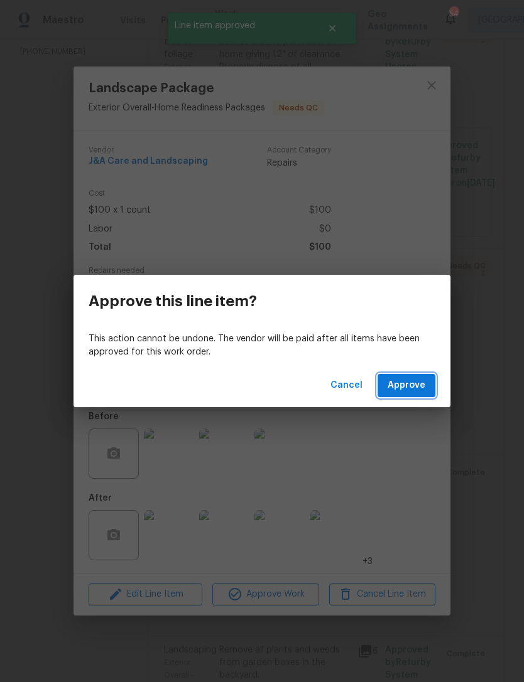
click at [406, 388] on span "Approve" at bounding box center [406, 386] width 38 height 16
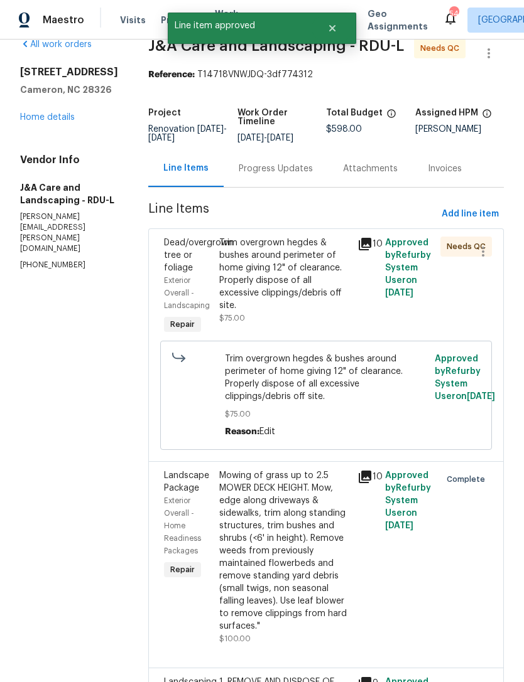
scroll to position [2, 0]
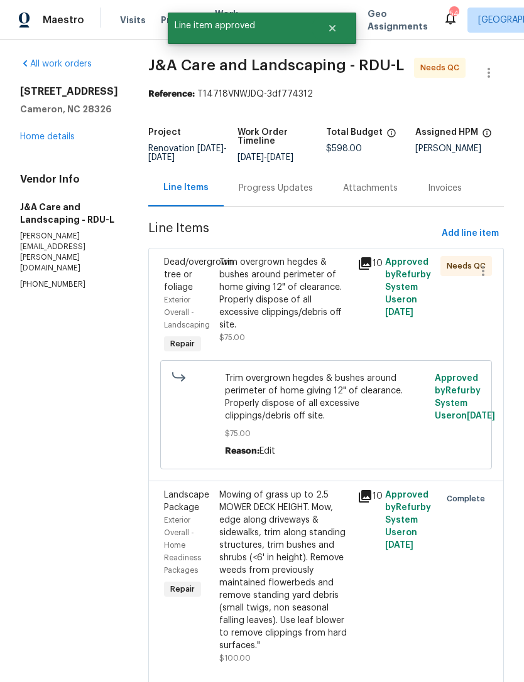
click at [308, 261] on div "Trim overgrown hegdes & bushes around perimeter of home giving 12" of clearance…" at bounding box center [284, 293] width 131 height 75
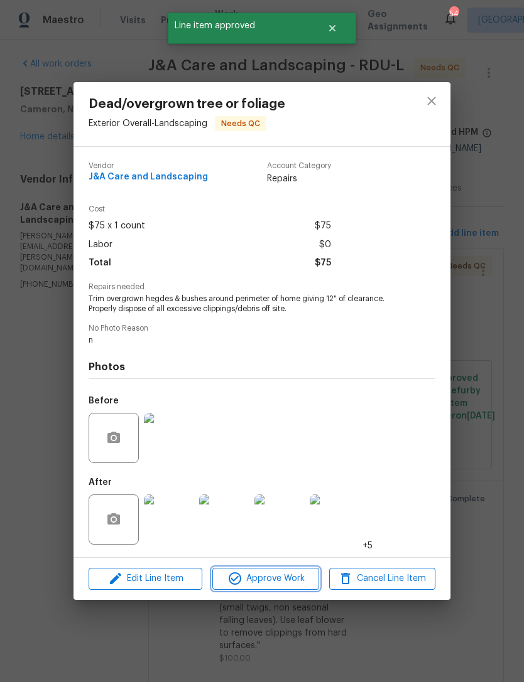
click at [274, 578] on span "Approve Work" at bounding box center [265, 579] width 99 height 16
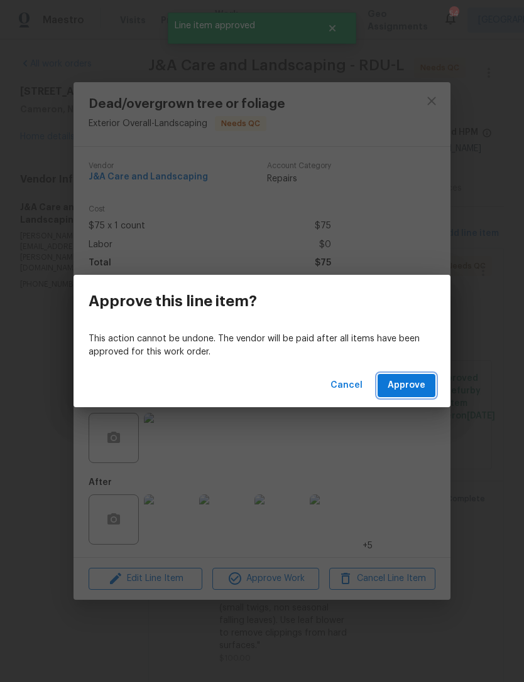
click at [423, 385] on span "Approve" at bounding box center [406, 386] width 38 height 16
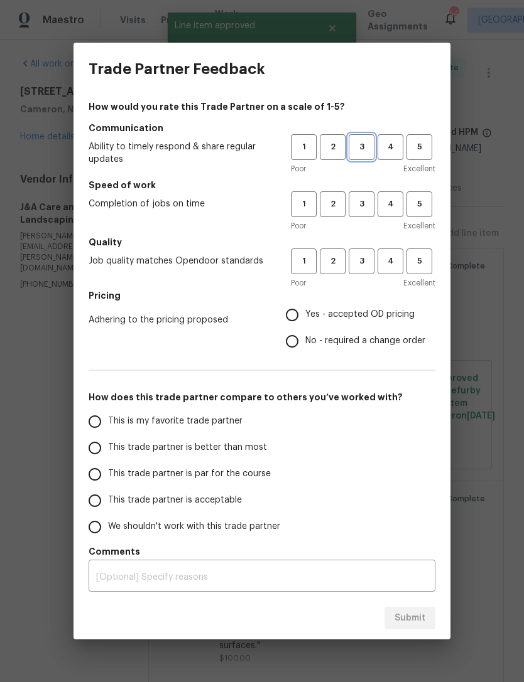
click at [364, 138] on button "3" at bounding box center [361, 147] width 26 height 26
click at [360, 200] on span "3" at bounding box center [361, 204] width 23 height 14
click at [363, 267] on span "3" at bounding box center [361, 261] width 23 height 14
click at [301, 314] on input "Yes - accepted OD pricing" at bounding box center [292, 315] width 26 height 26
radio input "true"
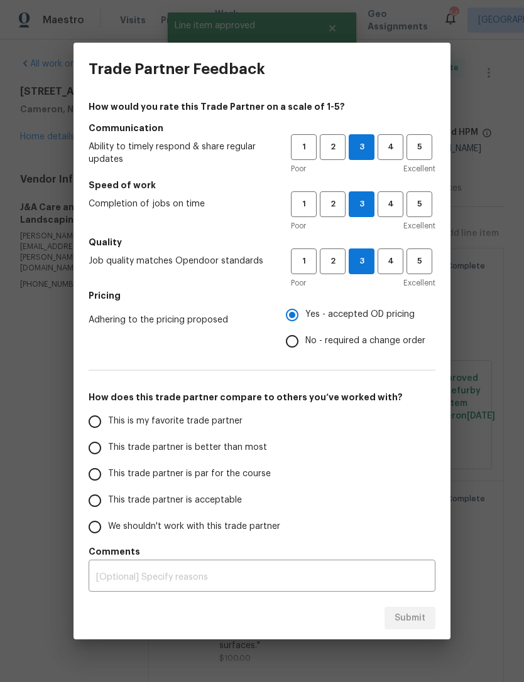
click at [105, 493] on input "This trade partner is acceptable" at bounding box center [95, 501] width 26 height 26
click at [412, 616] on span "Submit" at bounding box center [409, 619] width 31 height 16
radio input "true"
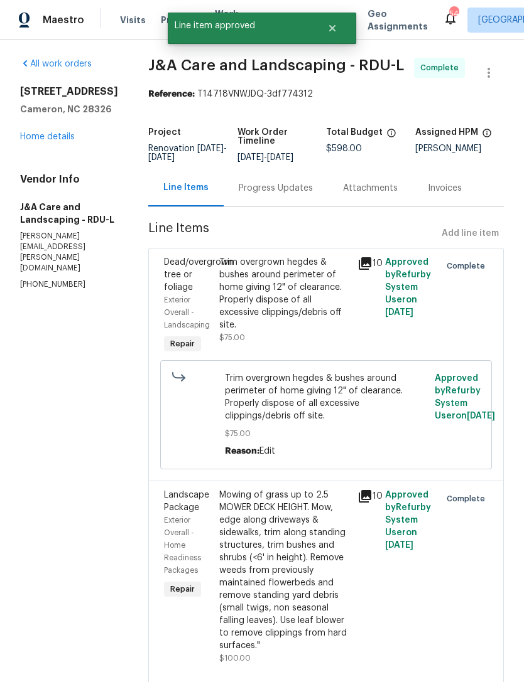
radio input "false"
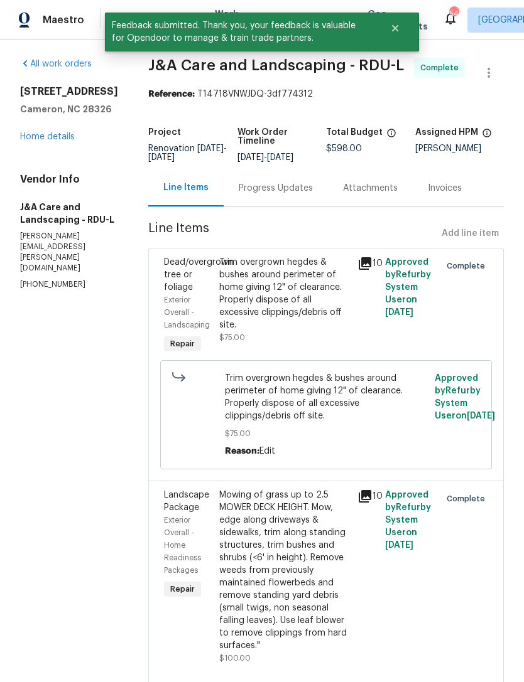
click at [61, 132] on link "Home details" at bounding box center [47, 136] width 55 height 9
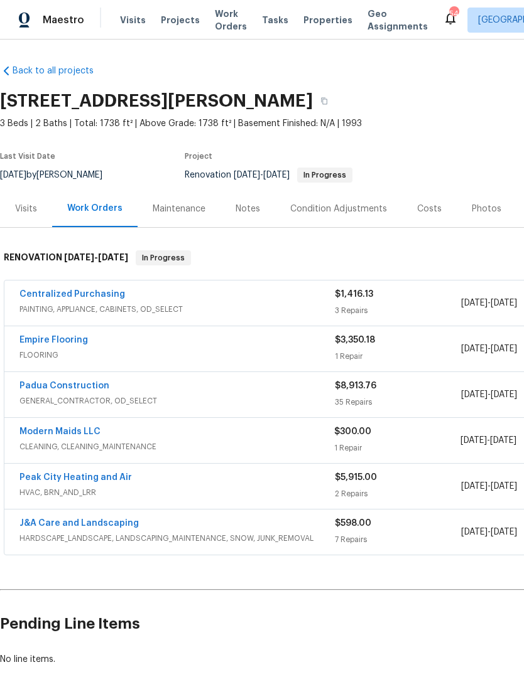
click at [93, 290] on link "Centralized Purchasing" at bounding box center [71, 294] width 105 height 9
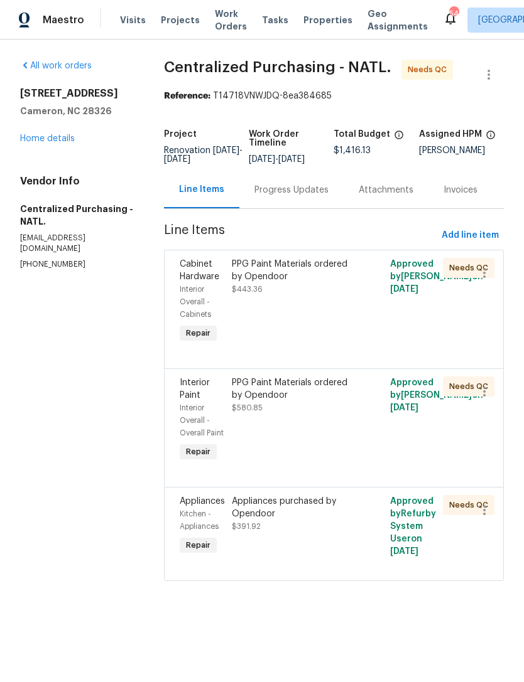
click at [311, 316] on div "PPG Paint Materials ordered by Opendoor $443.36" at bounding box center [294, 301] width 132 height 95
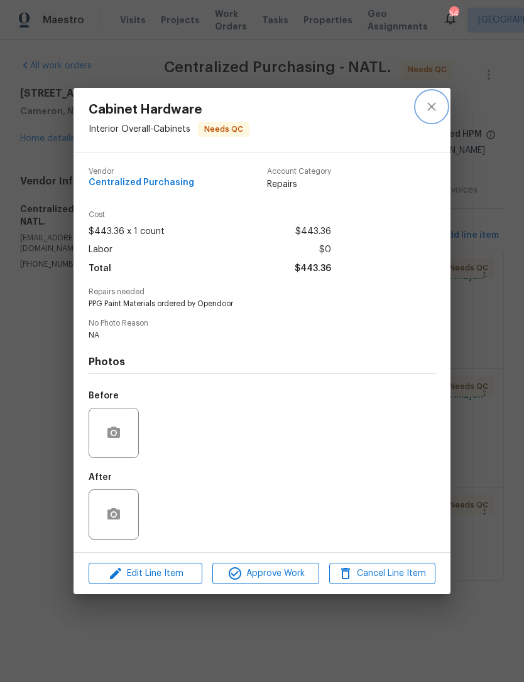
click at [427, 102] on icon "close" at bounding box center [431, 106] width 8 height 8
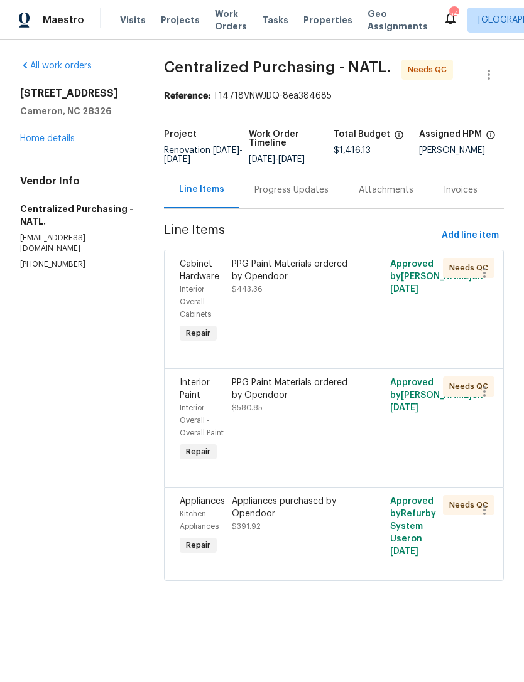
click at [314, 414] on div "PPG Paint Materials ordered by Opendoor $580.85" at bounding box center [294, 396] width 124 height 38
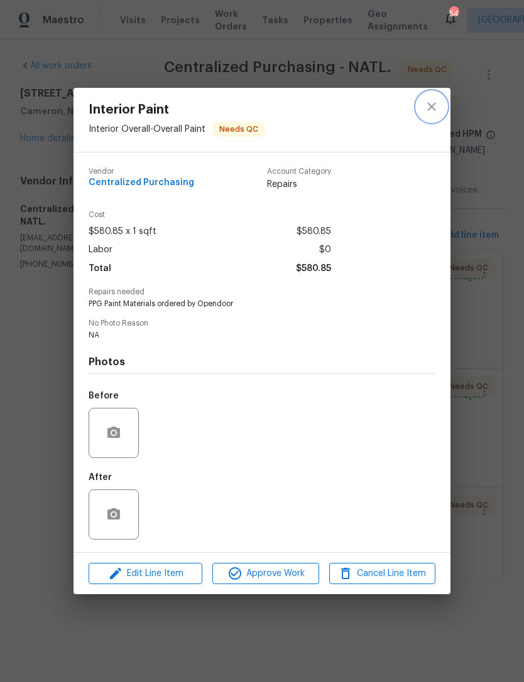
click at [439, 107] on button "close" at bounding box center [431, 107] width 30 height 30
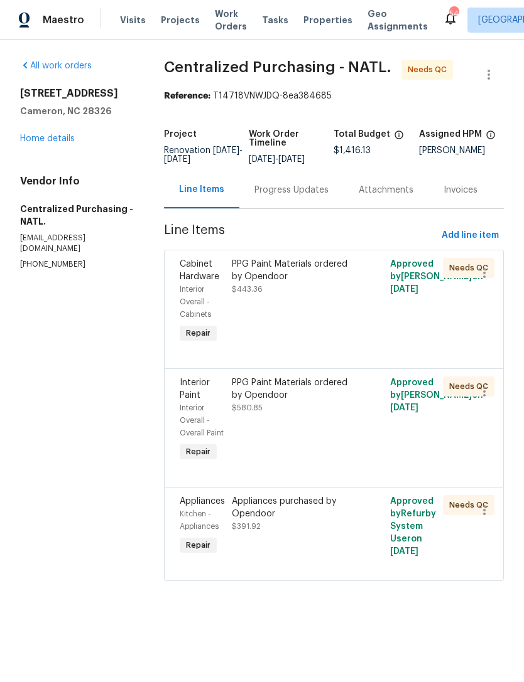
click at [288, 520] on div "Appliances purchased by Opendoor" at bounding box center [294, 507] width 124 height 25
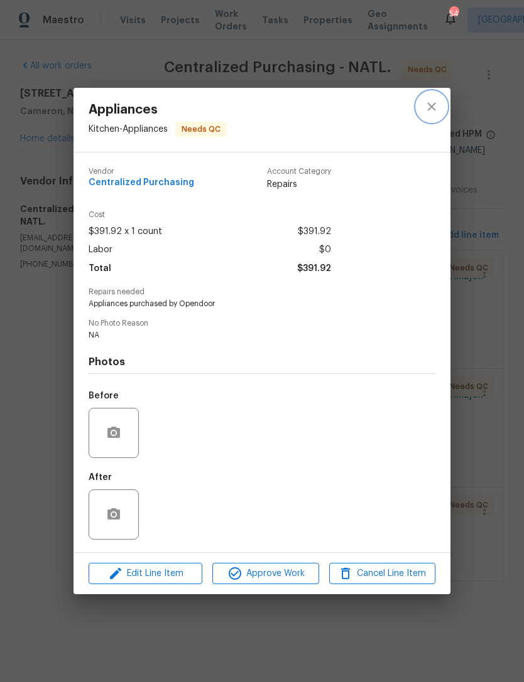
click at [431, 107] on icon "close" at bounding box center [431, 106] width 15 height 15
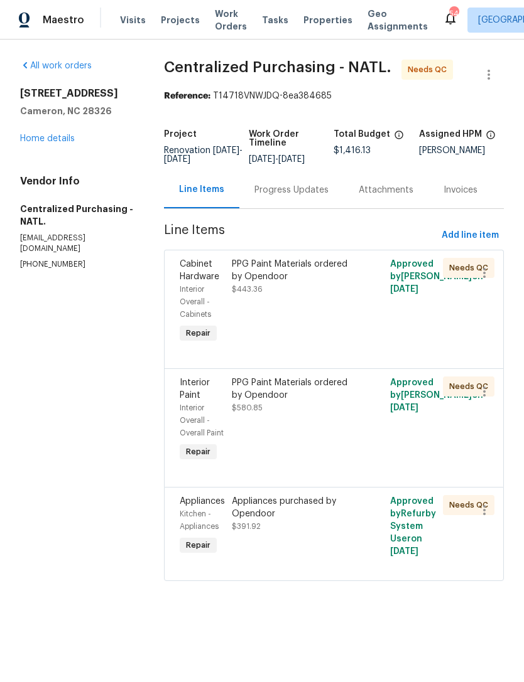
click at [63, 138] on link "Home details" at bounding box center [47, 138] width 55 height 9
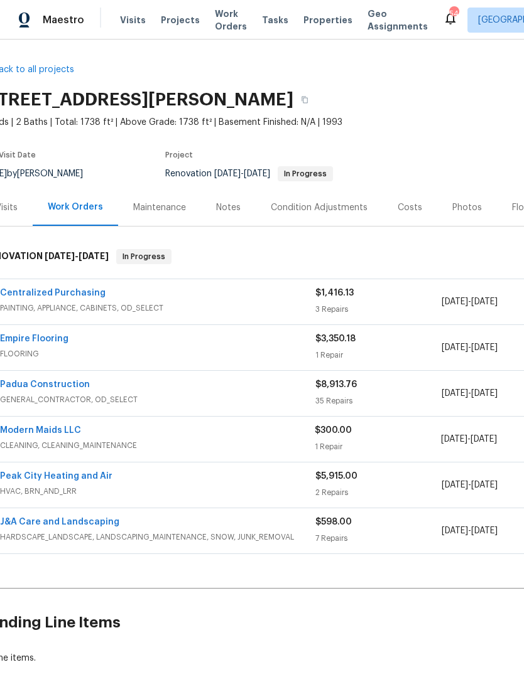
scroll to position [1, 32]
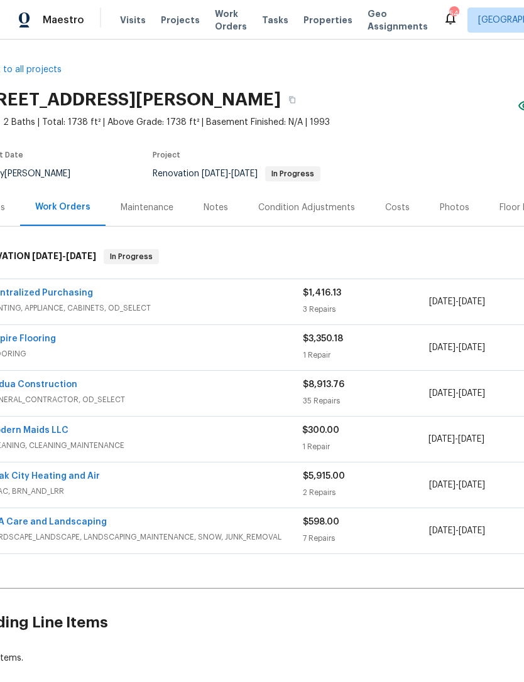
click at [46, 427] on link "Modern Maids LLC" at bounding box center [27, 430] width 81 height 9
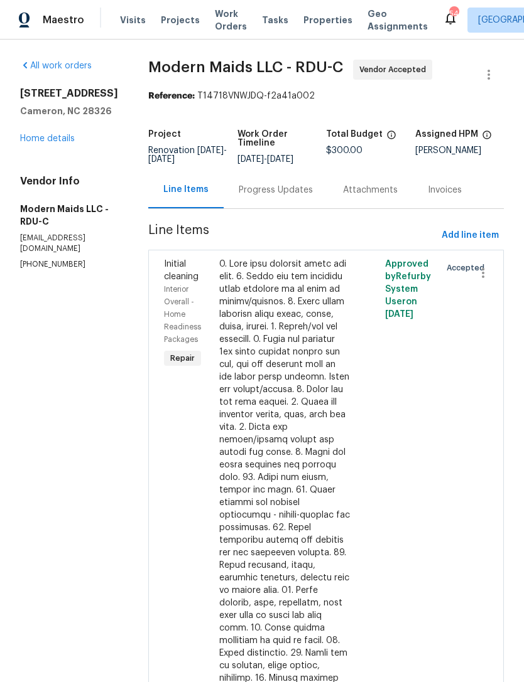
click at [300, 196] on div "Progress Updates" at bounding box center [276, 190] width 74 height 13
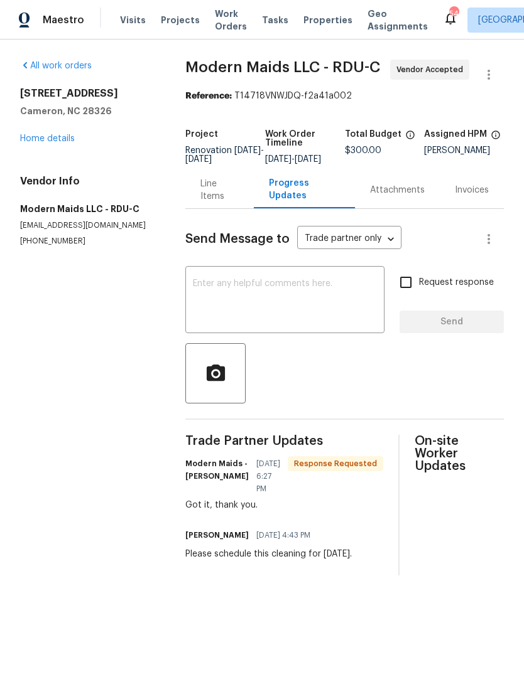
click at [48, 139] on link "Home details" at bounding box center [47, 138] width 55 height 9
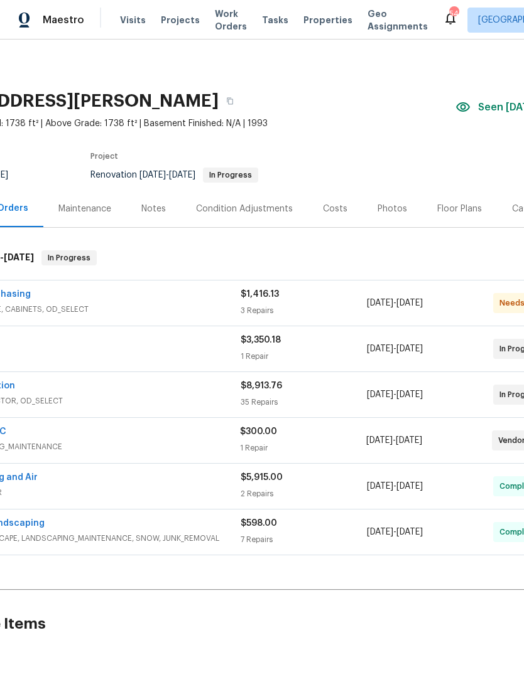
scroll to position [0, 94]
click at [332, 204] on div "Costs" at bounding box center [335, 209] width 24 height 13
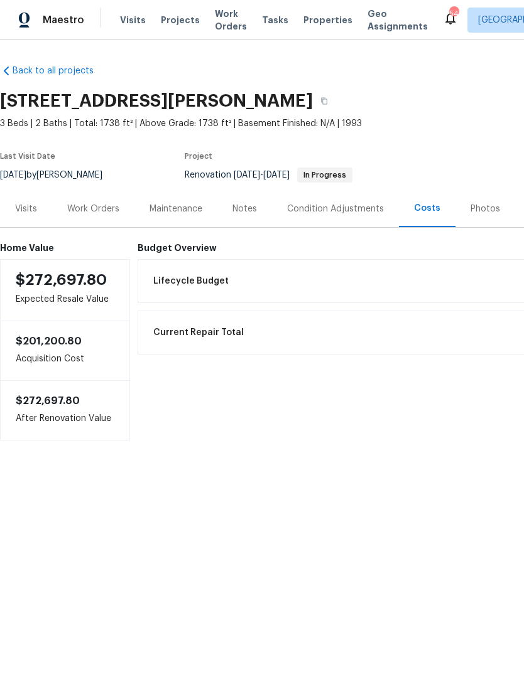
click at [102, 212] on div "Work Orders" at bounding box center [93, 209] width 52 height 13
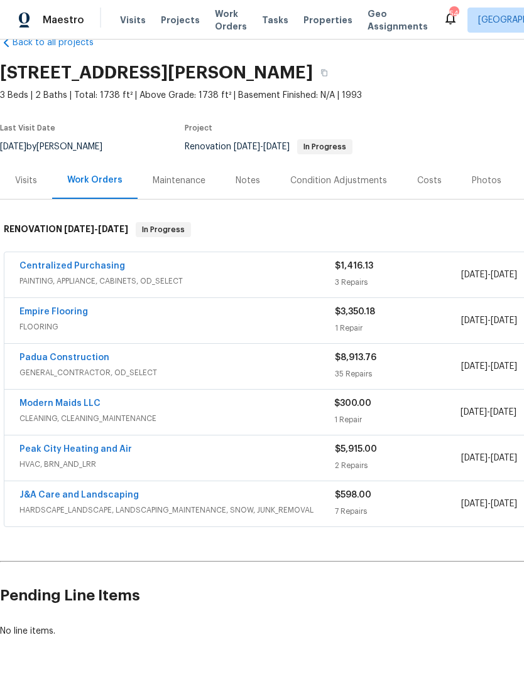
scroll to position [28, 0]
click at [424, 191] on div "Costs" at bounding box center [429, 180] width 55 height 37
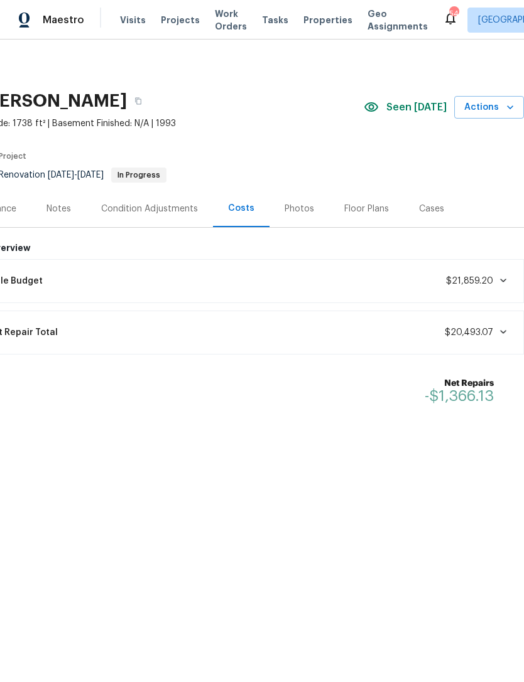
scroll to position [0, 186]
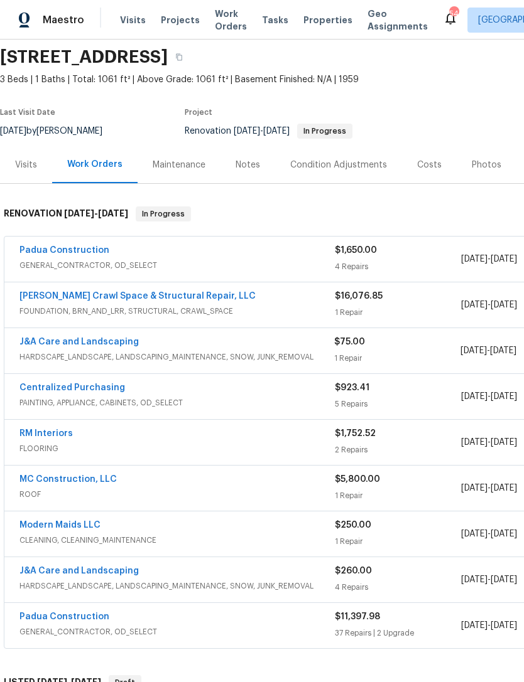
scroll to position [43, 0]
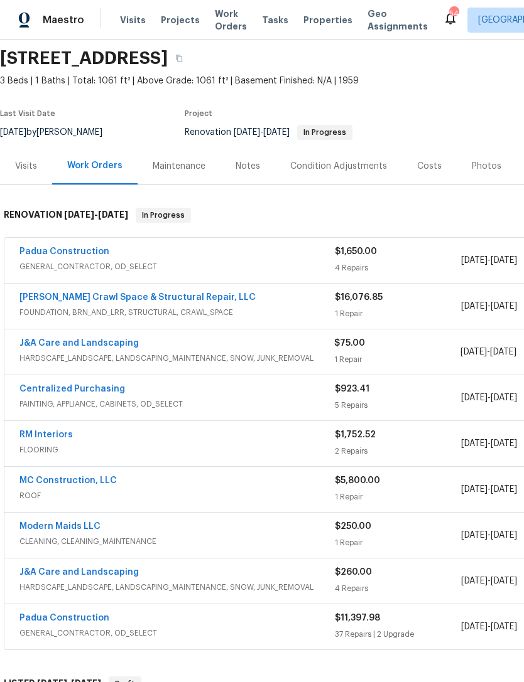
click at [87, 247] on link "Padua Construction" at bounding box center [64, 251] width 90 height 9
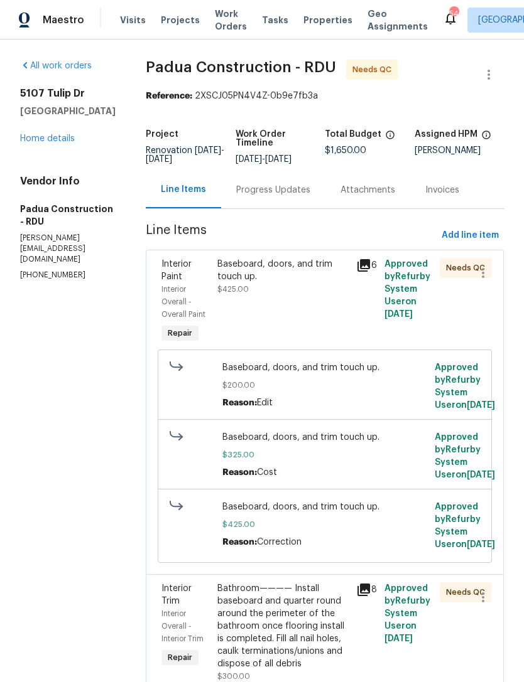
click at [298, 296] on div "Baseboard, doors, and trim touch up. $425.00" at bounding box center [282, 301] width 139 height 95
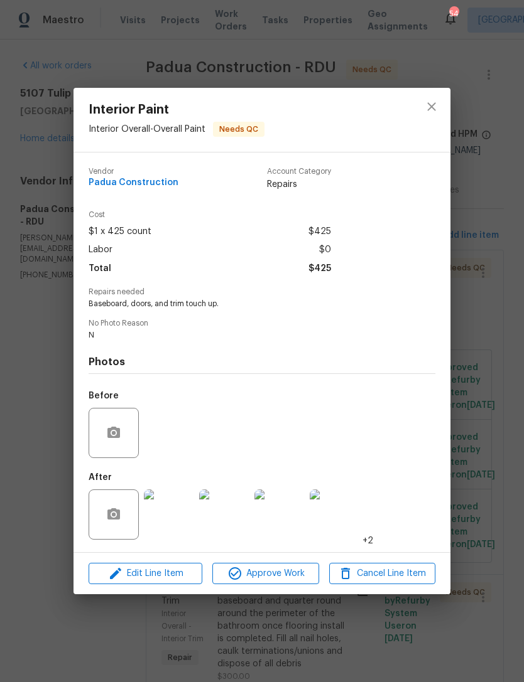
click at [180, 519] on img at bounding box center [169, 515] width 50 height 50
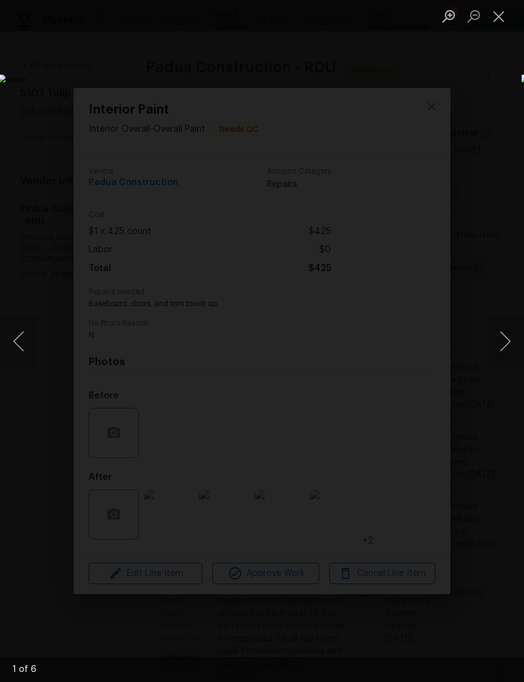
click at [511, 331] on button "Next image" at bounding box center [505, 341] width 38 height 50
click at [510, 333] on button "Next image" at bounding box center [505, 341] width 38 height 50
click at [510, 336] on button "Next image" at bounding box center [505, 341] width 38 height 50
click at [510, 338] on button "Next image" at bounding box center [505, 341] width 38 height 50
click at [502, 339] on button "Next image" at bounding box center [505, 341] width 38 height 50
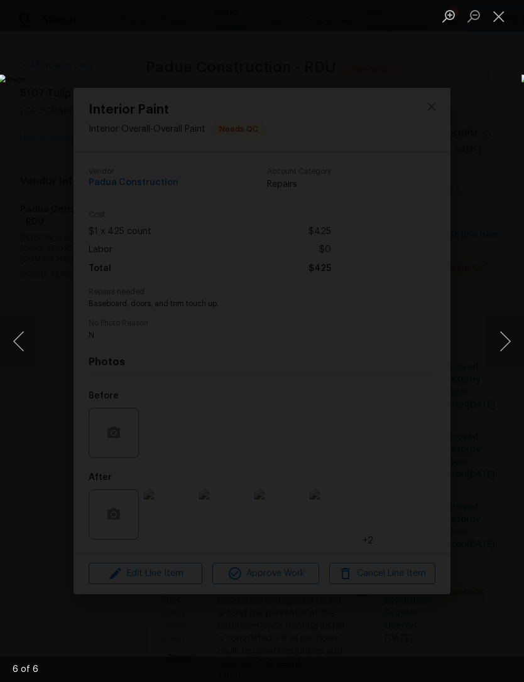
click at [503, 346] on button "Next image" at bounding box center [505, 341] width 38 height 50
click at [505, 348] on button "Next image" at bounding box center [505, 341] width 38 height 50
click at [508, 351] on button "Next image" at bounding box center [505, 341] width 38 height 50
click at [498, 13] on button "Close lightbox" at bounding box center [498, 16] width 25 height 22
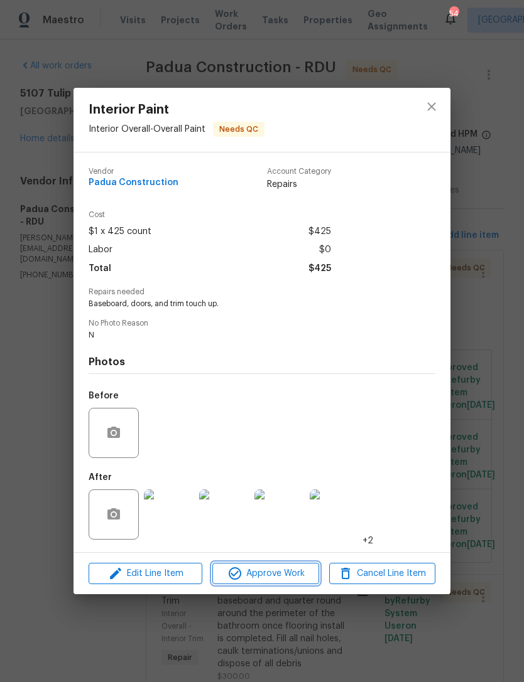
click at [279, 568] on span "Approve Work" at bounding box center [265, 574] width 99 height 16
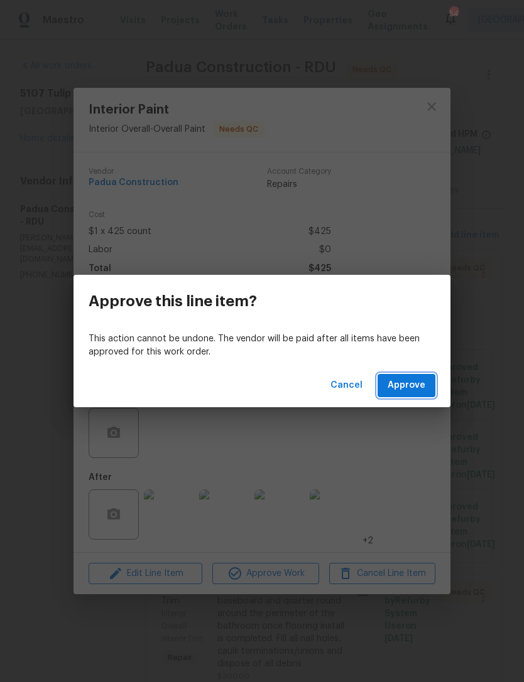
click at [412, 383] on span "Approve" at bounding box center [406, 386] width 38 height 16
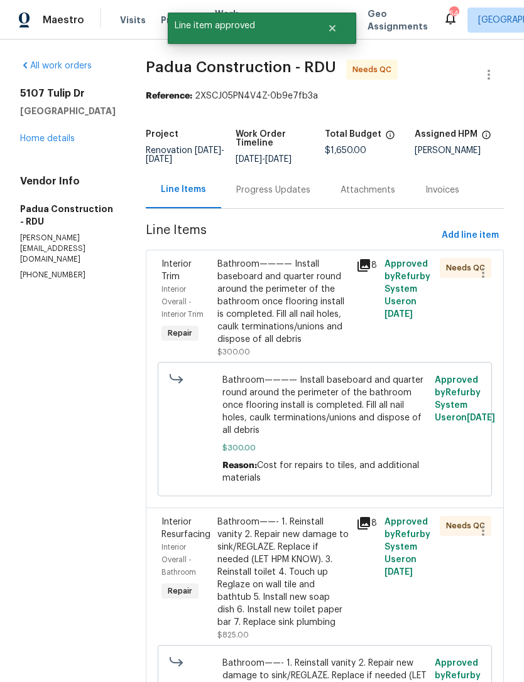
click at [285, 313] on div "Bathroom———— Install baseboard and quarter round around the perimeter of the ba…" at bounding box center [283, 302] width 132 height 88
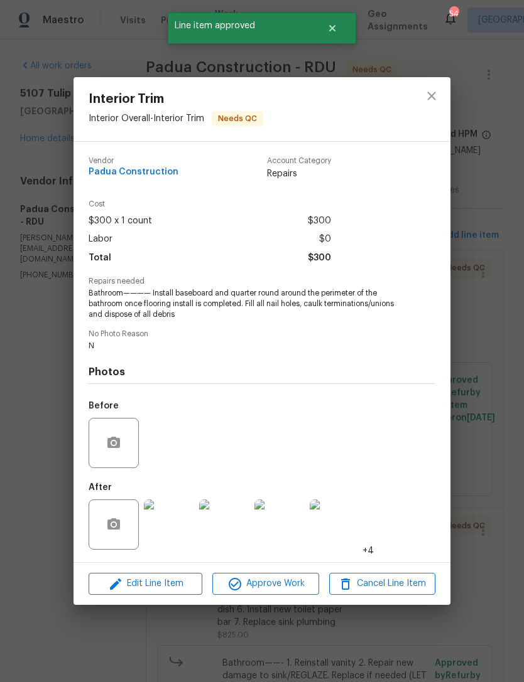
click at [176, 524] on img at bounding box center [169, 525] width 50 height 50
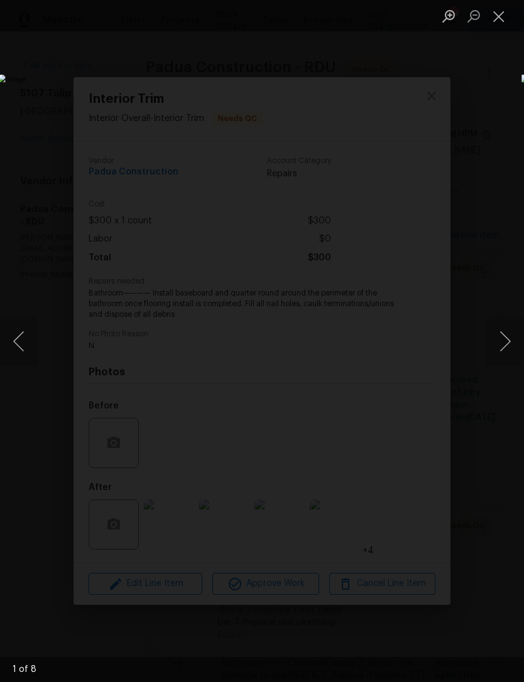
click at [505, 342] on button "Next image" at bounding box center [505, 341] width 38 height 50
click at [497, 338] on button "Next image" at bounding box center [505, 341] width 38 height 50
click at [504, 340] on button "Next image" at bounding box center [505, 341] width 38 height 50
click at [507, 353] on button "Next image" at bounding box center [505, 341] width 38 height 50
click at [507, 20] on button "Close lightbox" at bounding box center [498, 16] width 25 height 22
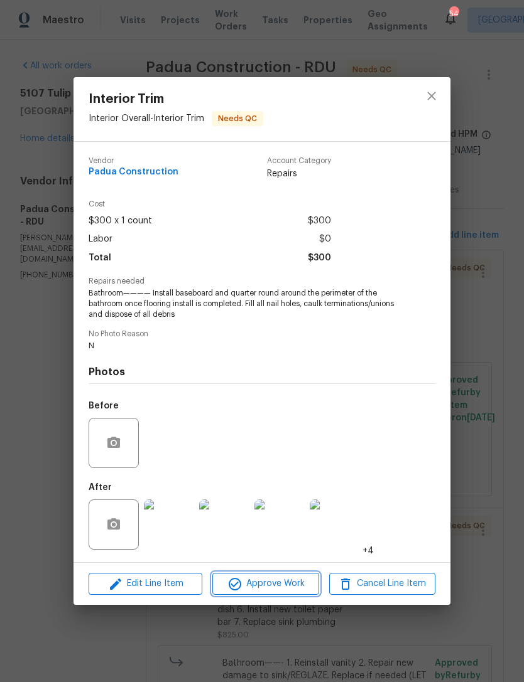
click at [291, 586] on span "Approve Work" at bounding box center [265, 584] width 99 height 16
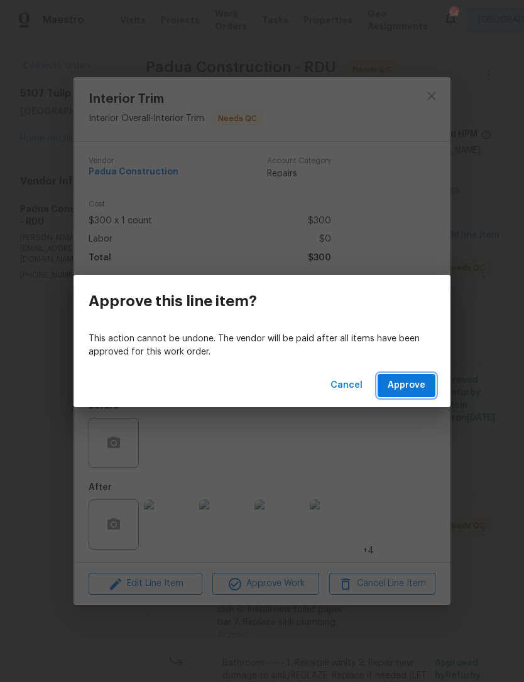
click at [426, 387] on button "Approve" at bounding box center [406, 385] width 58 height 23
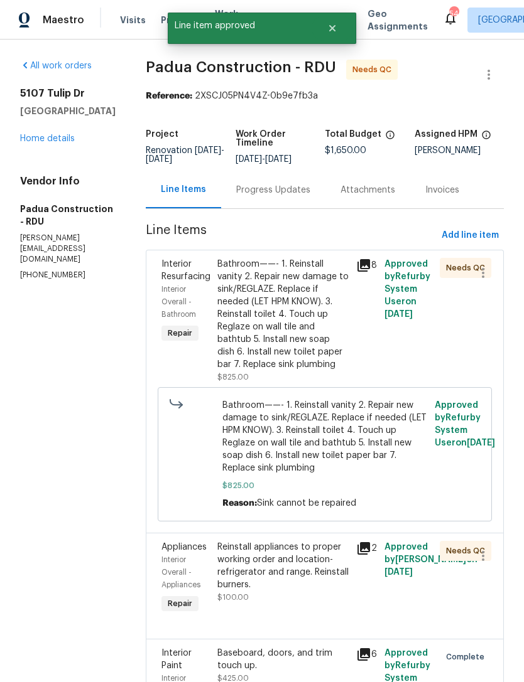
click at [291, 324] on div "Bathroom——- 1. Reinstall vanity 2. Repair new damage to sink/REGLAZE. Replace i…" at bounding box center [283, 314] width 132 height 113
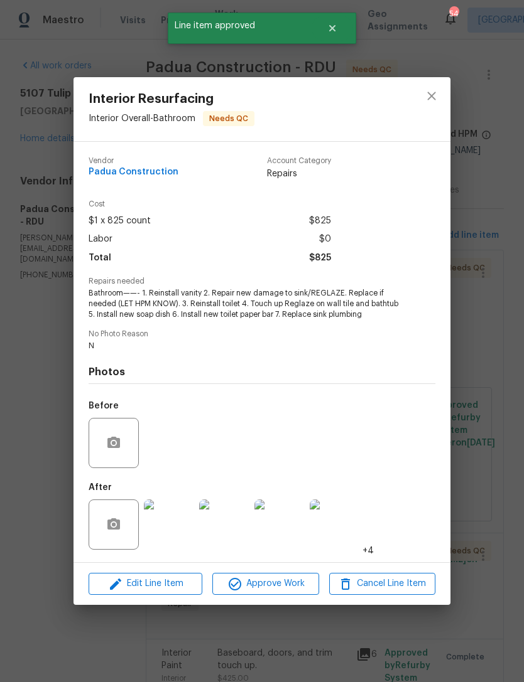
click at [174, 534] on img at bounding box center [169, 525] width 50 height 50
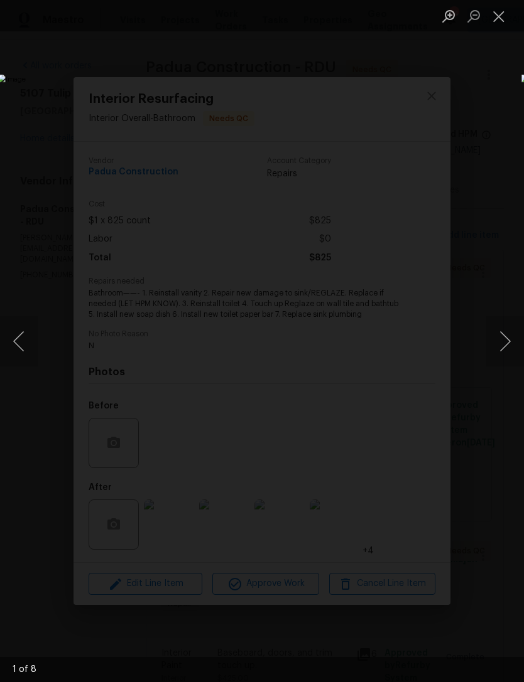
click at [510, 337] on button "Next image" at bounding box center [505, 341] width 38 height 50
click at [511, 336] on button "Next image" at bounding box center [505, 341] width 38 height 50
click at [30, 341] on button "Previous image" at bounding box center [19, 341] width 38 height 50
click at [496, 337] on button "Next image" at bounding box center [505, 341] width 38 height 50
click at [502, 338] on button "Next image" at bounding box center [505, 341] width 38 height 50
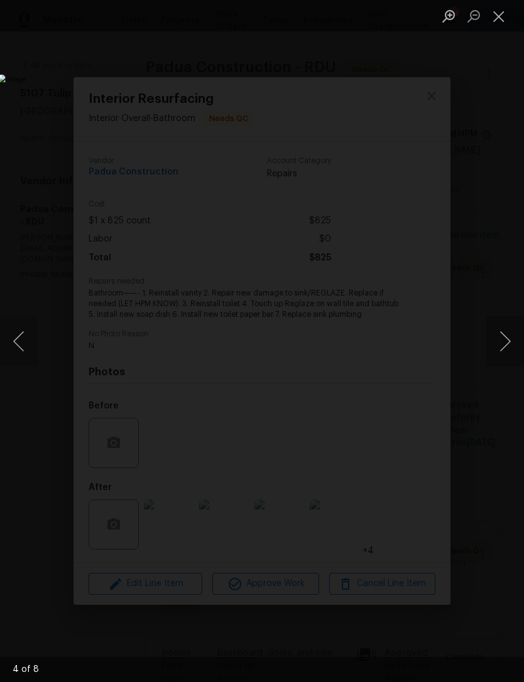
click at [506, 341] on button "Next image" at bounding box center [505, 341] width 38 height 50
click at [495, 19] on button "Close lightbox" at bounding box center [498, 16] width 25 height 22
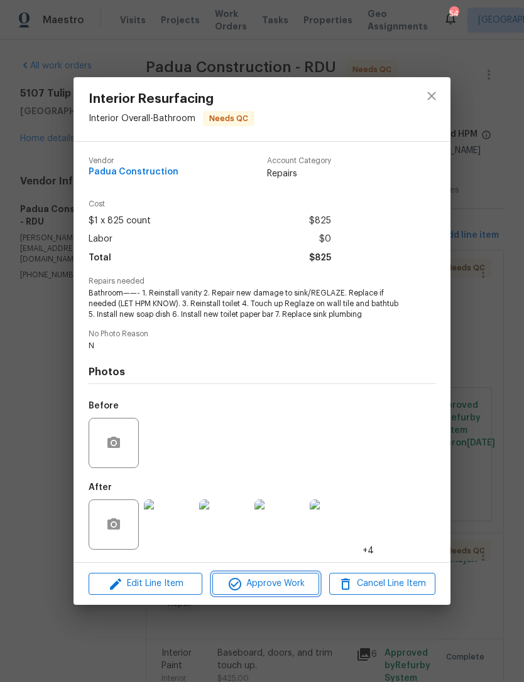
click at [271, 591] on span "Approve Work" at bounding box center [265, 584] width 99 height 16
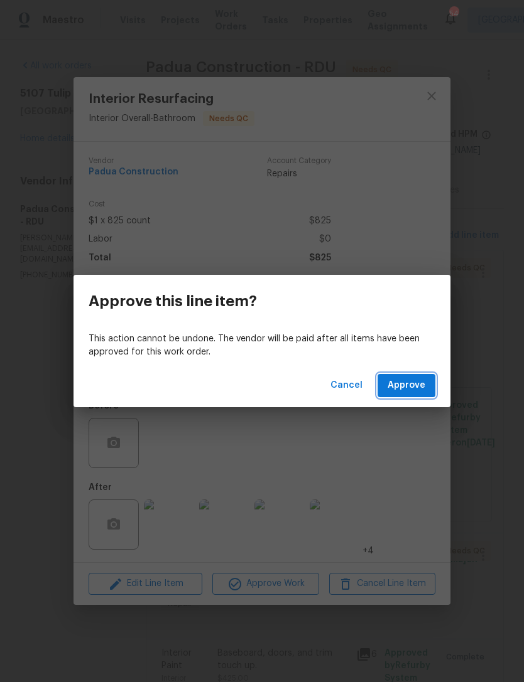
click at [422, 379] on span "Approve" at bounding box center [406, 386] width 38 height 16
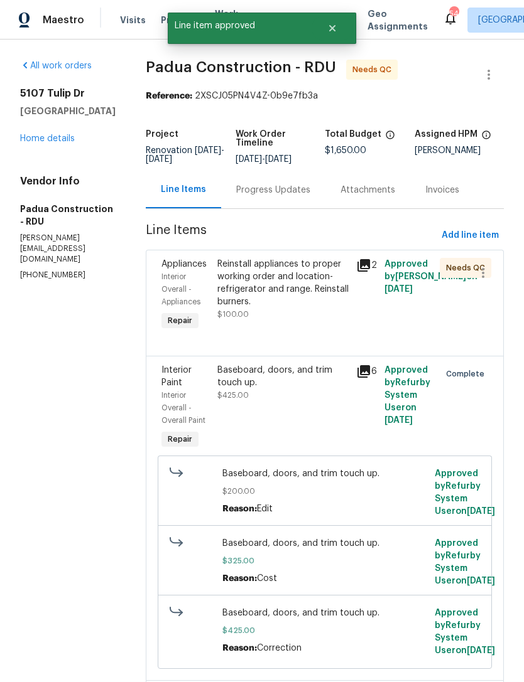
click at [301, 299] on div "Reinstall appliances to proper working order and location- refrigerator and ran…" at bounding box center [283, 283] width 132 height 50
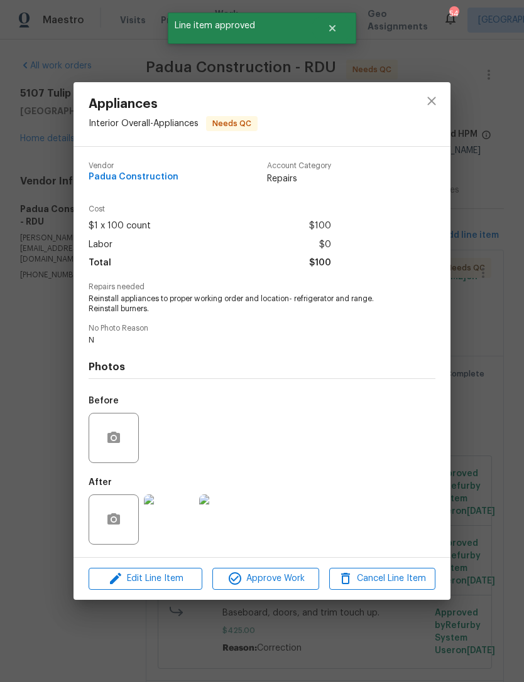
click at [173, 527] on img at bounding box center [169, 520] width 50 height 50
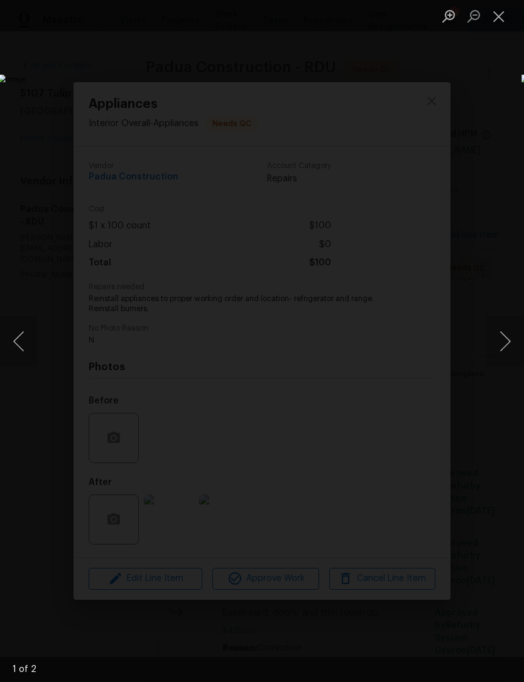
click at [508, 335] on button "Next image" at bounding box center [505, 341] width 38 height 50
click at [510, 340] on button "Next image" at bounding box center [505, 341] width 38 height 50
click at [495, 22] on button "Close lightbox" at bounding box center [498, 16] width 25 height 22
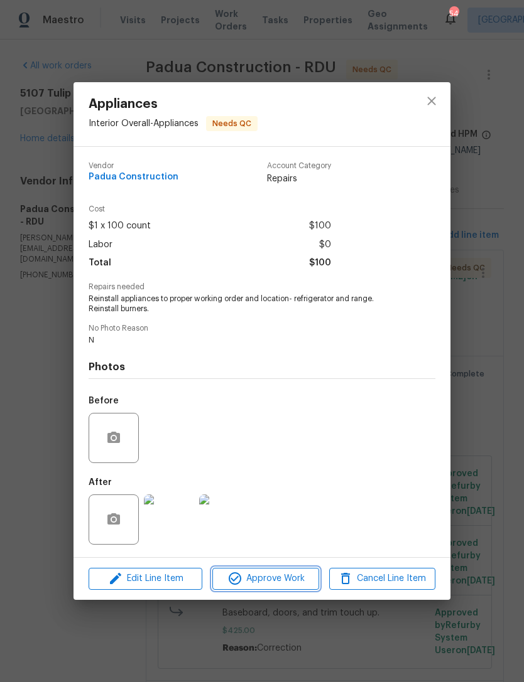
click at [294, 581] on span "Approve Work" at bounding box center [265, 579] width 99 height 16
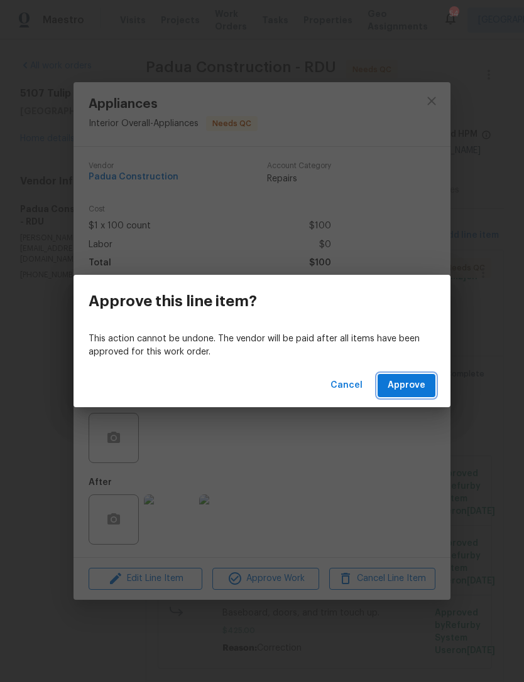
click at [423, 384] on span "Approve" at bounding box center [406, 386] width 38 height 16
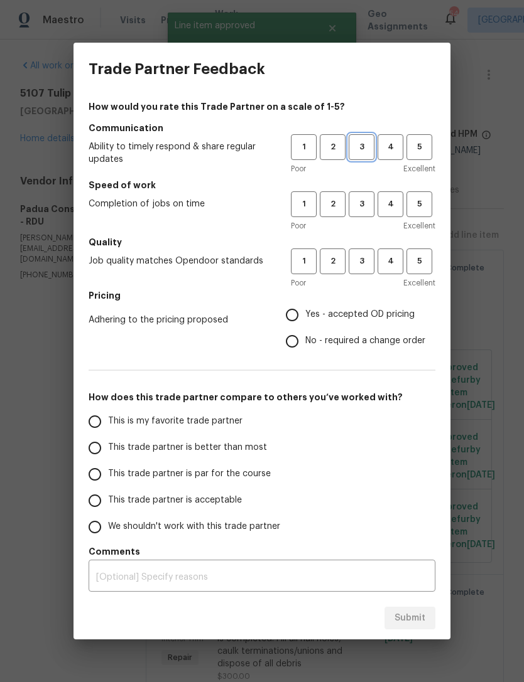
click at [362, 144] on span "3" at bounding box center [361, 147] width 23 height 14
click at [362, 206] on span "3" at bounding box center [361, 204] width 23 height 14
click at [365, 263] on span "3" at bounding box center [361, 261] width 23 height 14
click at [300, 320] on input "Yes - accepted OD pricing" at bounding box center [292, 315] width 26 height 26
radio input "true"
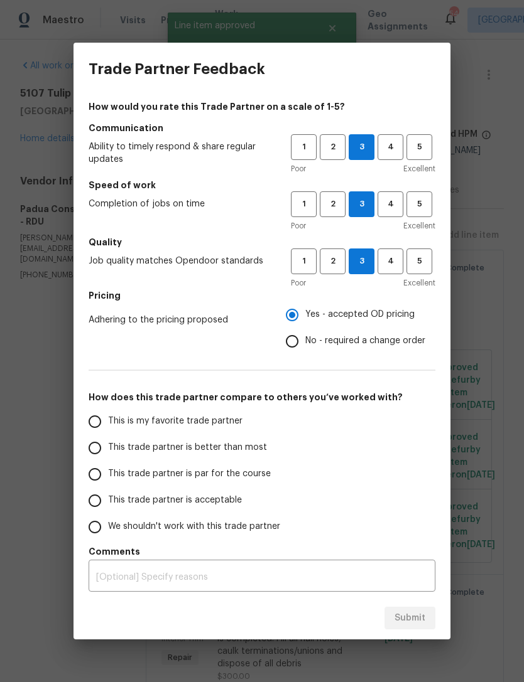
click at [147, 500] on span "This trade partner is acceptable" at bounding box center [175, 500] width 134 height 13
click at [108, 500] on input "This trade partner is acceptable" at bounding box center [95, 501] width 26 height 26
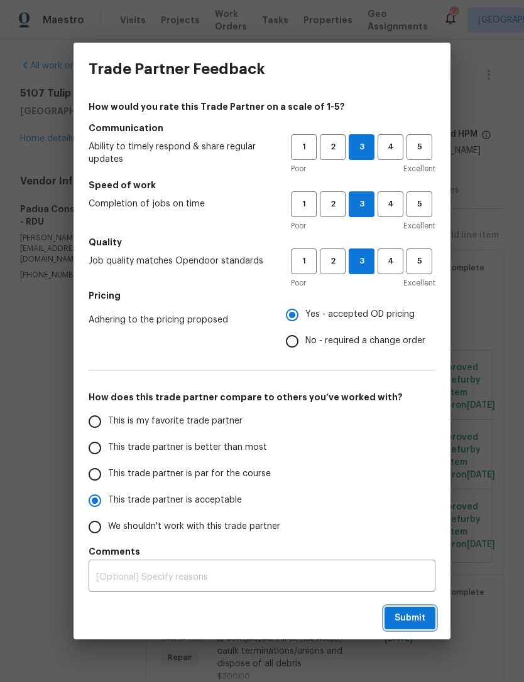
click at [418, 616] on span "Submit" at bounding box center [409, 619] width 31 height 16
radio input "true"
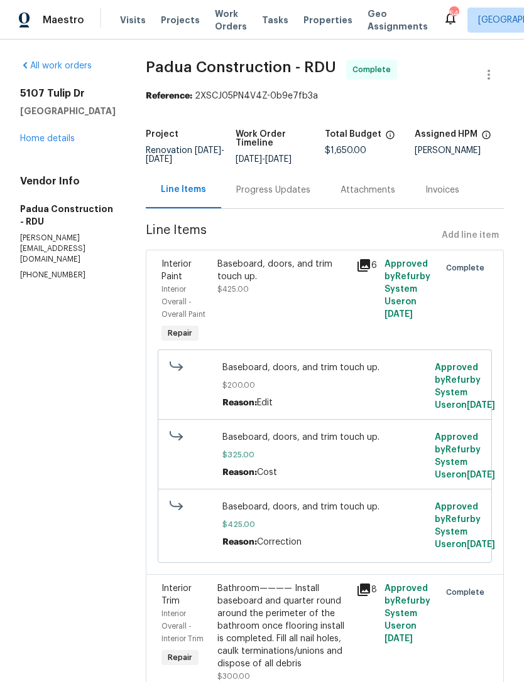
radio input "false"
click at [38, 143] on link "Home details" at bounding box center [47, 138] width 55 height 9
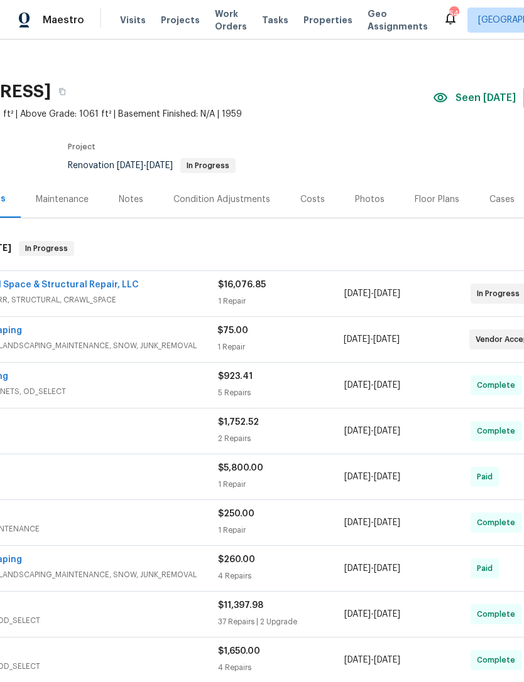
scroll to position [11, 102]
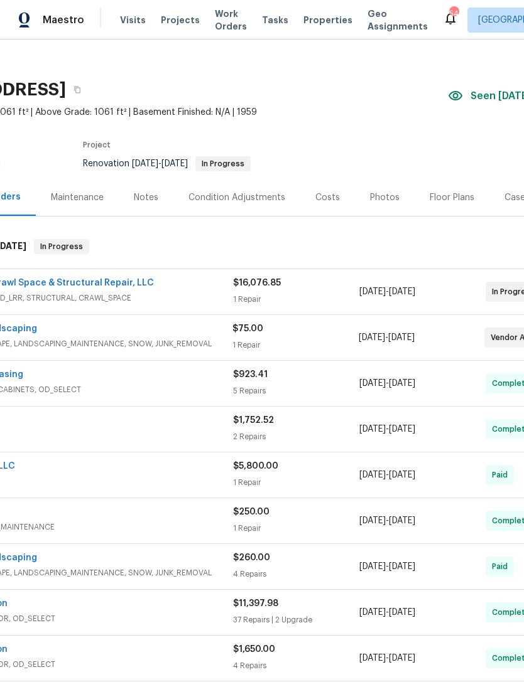
click at [325, 204] on div "Costs" at bounding box center [327, 197] width 55 height 37
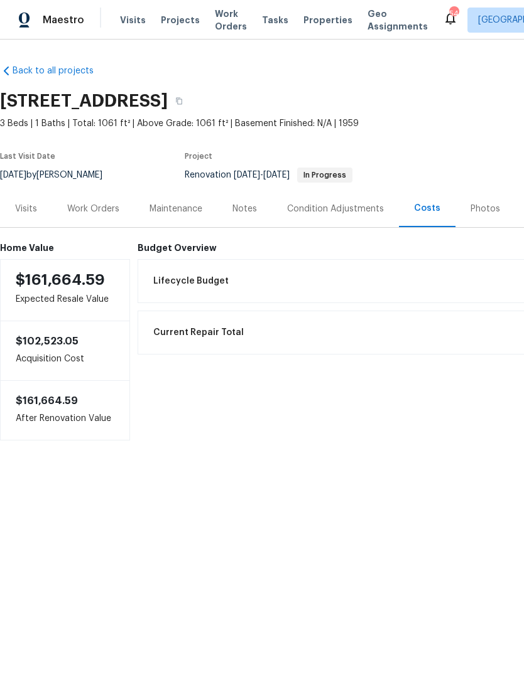
click at [93, 201] on div "Work Orders" at bounding box center [93, 208] width 82 height 37
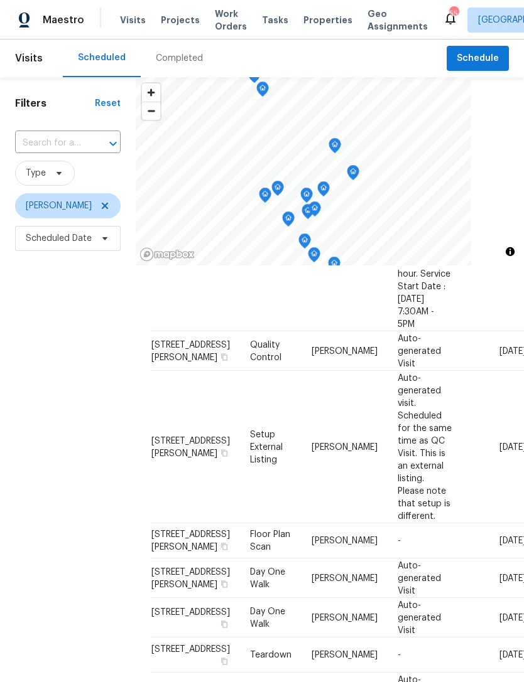
scroll to position [314, 0]
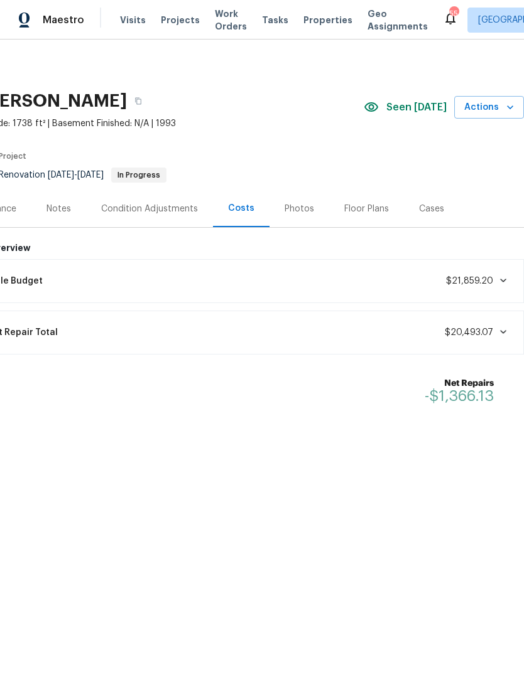
scroll to position [0, 186]
click at [510, 272] on div "Lifecycle Budget $21,859.20" at bounding box center [238, 281] width 556 height 28
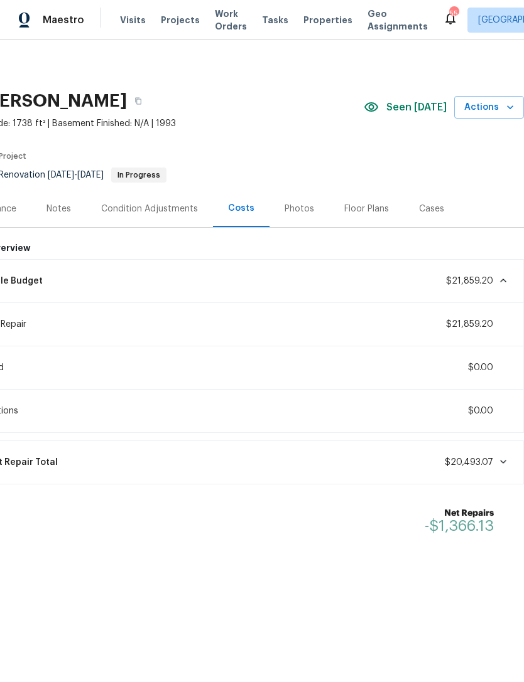
click at [508, 274] on div "Lifecycle Budget $21,859.20" at bounding box center [238, 281] width 556 height 28
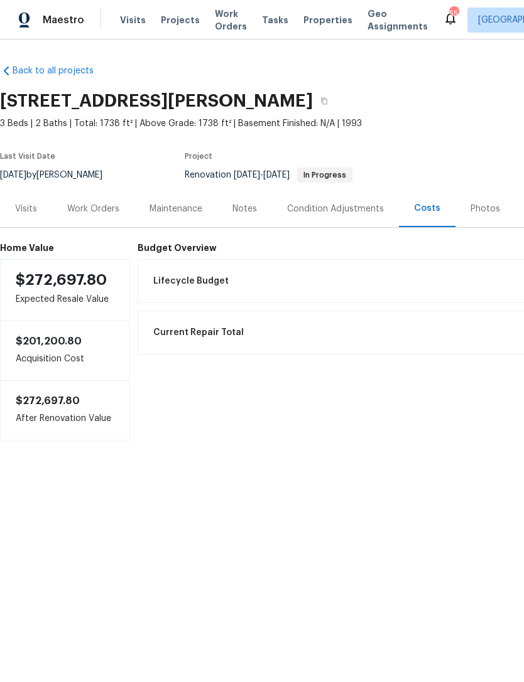
scroll to position [0, 0]
click at [95, 208] on div "Work Orders" at bounding box center [93, 209] width 52 height 13
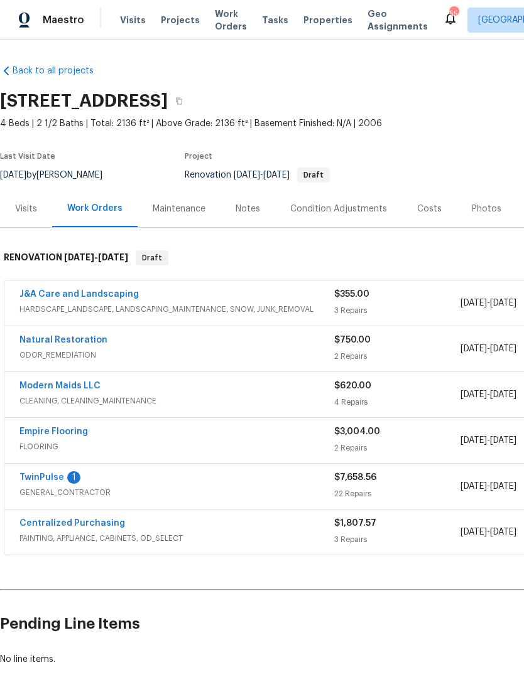
click at [67, 476] on div "1" at bounding box center [73, 477] width 13 height 13
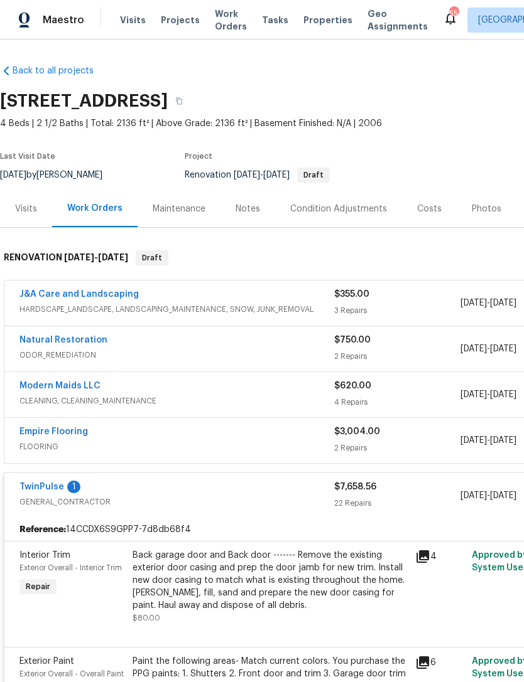
click at [73, 481] on div "1" at bounding box center [73, 487] width 13 height 13
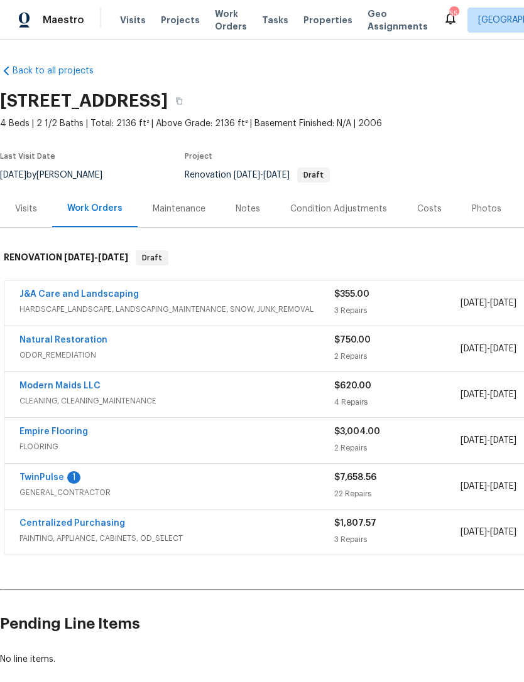
click at [49, 475] on link "TwinPulse" at bounding box center [41, 477] width 45 height 9
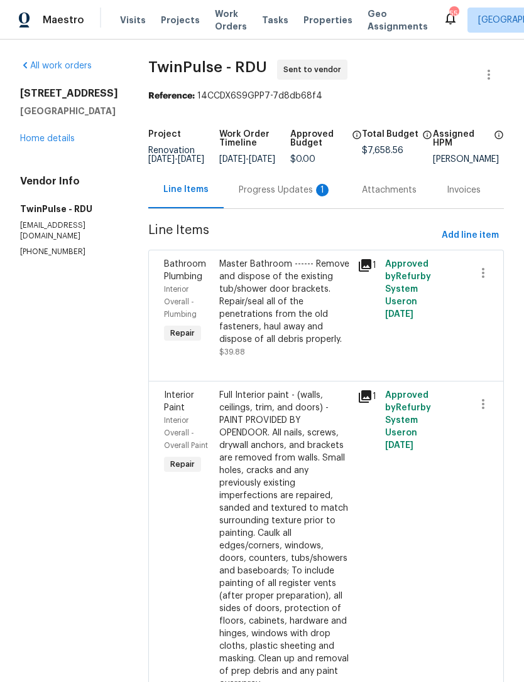
click at [292, 196] on div "Progress Updates 1" at bounding box center [285, 190] width 93 height 13
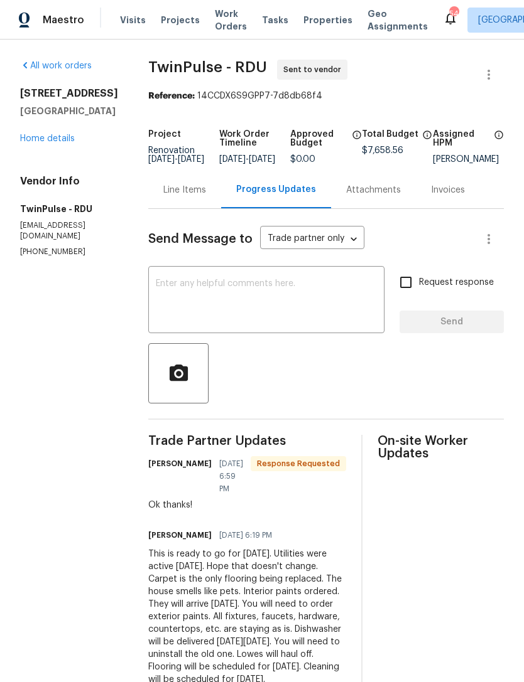
click at [47, 142] on link "Home details" at bounding box center [47, 138] width 55 height 9
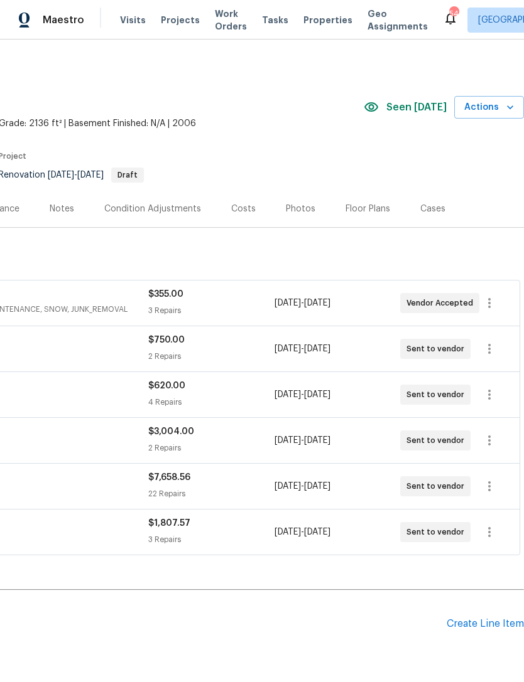
scroll to position [0, 186]
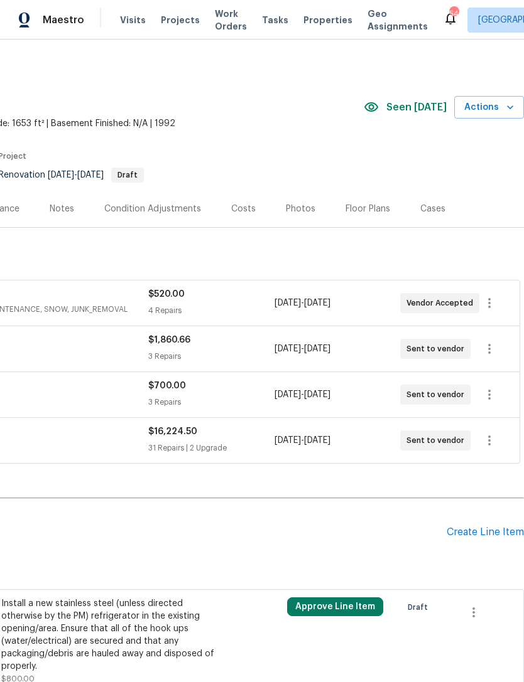
scroll to position [0, 186]
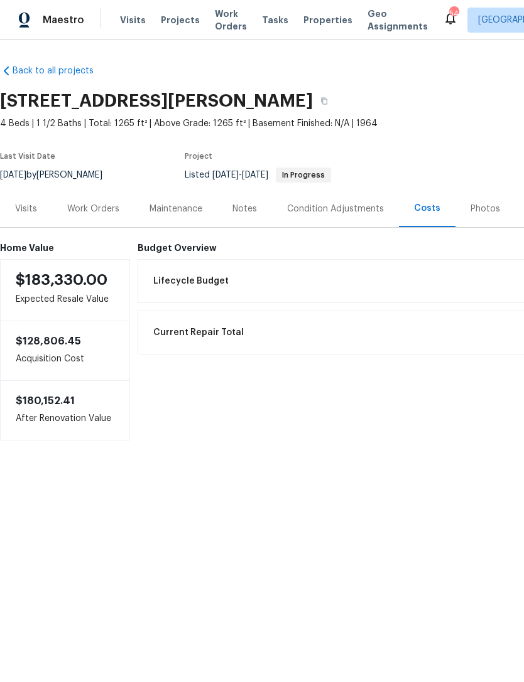
click at [104, 210] on div "Work Orders" at bounding box center [93, 209] width 52 height 13
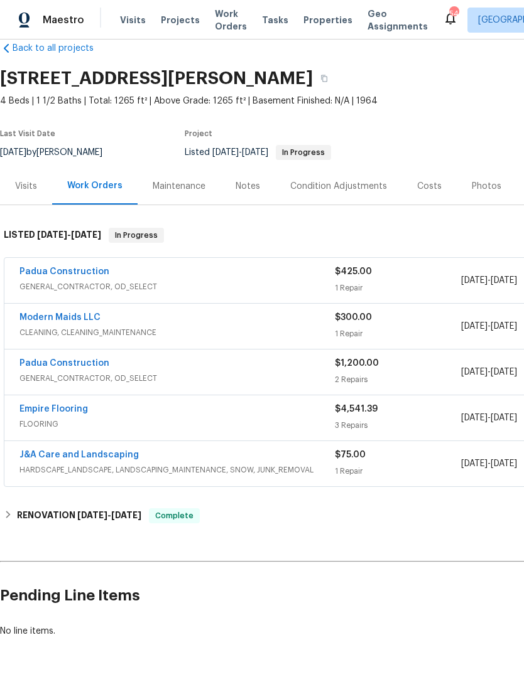
scroll to position [23, 0]
click at [68, 273] on link "Padua Construction" at bounding box center [64, 271] width 90 height 9
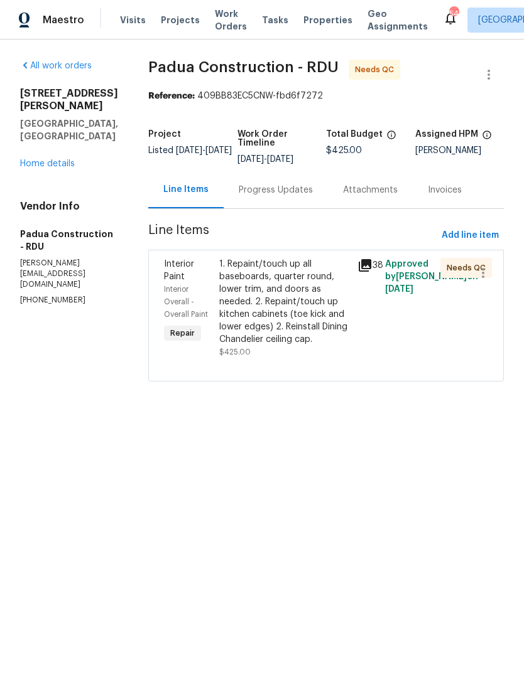
click at [272, 316] on div "1. Repaint/touch up all baseboards, quarter round, lower trim, and doors as nee…" at bounding box center [284, 302] width 131 height 88
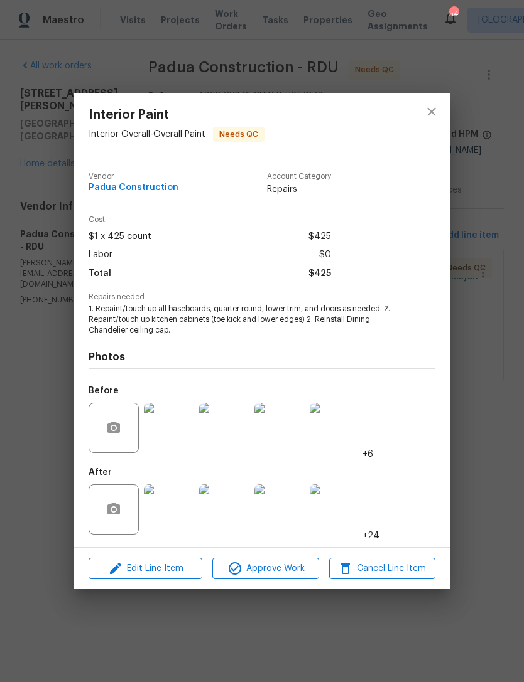
click at [171, 505] on img at bounding box center [169, 510] width 50 height 50
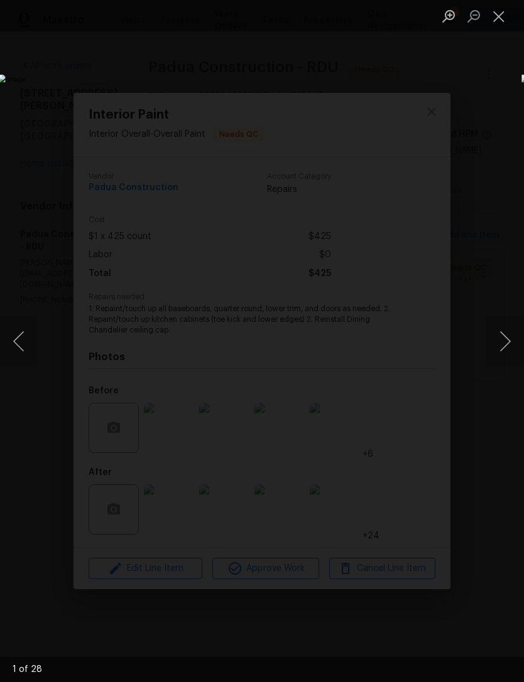
click at [509, 335] on button "Next image" at bounding box center [505, 341] width 38 height 50
click at [509, 334] on button "Next image" at bounding box center [505, 341] width 38 height 50
click at [510, 333] on button "Next image" at bounding box center [505, 341] width 38 height 50
click at [508, 331] on button "Next image" at bounding box center [505, 341] width 38 height 50
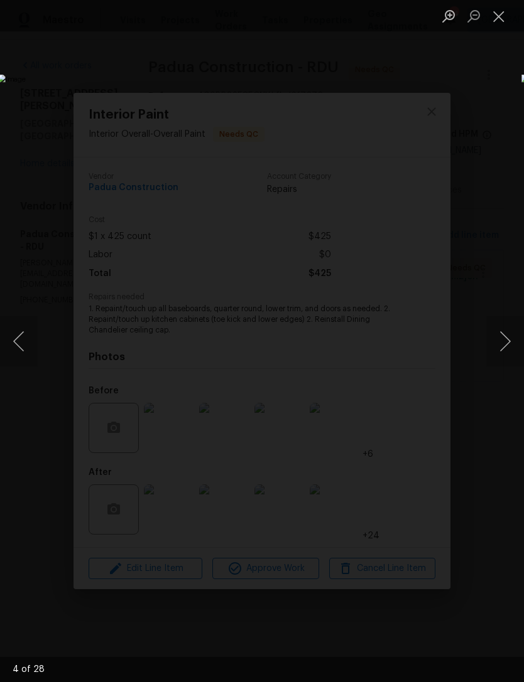
click at [508, 331] on button "Next image" at bounding box center [505, 341] width 38 height 50
click at [507, 331] on button "Next image" at bounding box center [505, 341] width 38 height 50
click at [509, 333] on button "Next image" at bounding box center [505, 341] width 38 height 50
click at [509, 332] on button "Next image" at bounding box center [505, 341] width 38 height 50
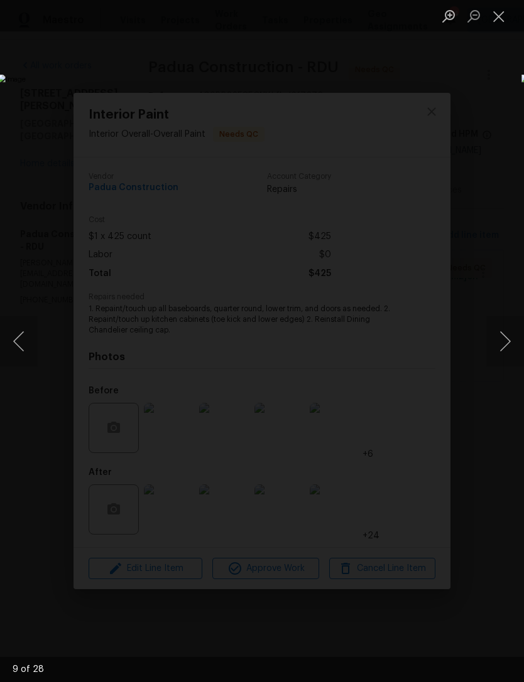
click at [509, 331] on button "Next image" at bounding box center [505, 341] width 38 height 50
click at [508, 330] on button "Next image" at bounding box center [505, 341] width 38 height 50
click at [510, 330] on button "Next image" at bounding box center [505, 341] width 38 height 50
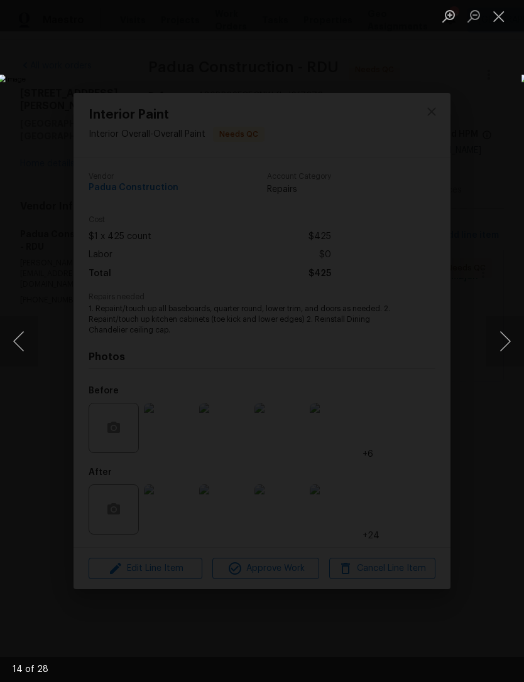
click at [510, 330] on button "Next image" at bounding box center [505, 341] width 38 height 50
click at [507, 334] on button "Next image" at bounding box center [505, 341] width 38 height 50
click at [510, 332] on button "Next image" at bounding box center [505, 341] width 38 height 50
click at [508, 331] on button "Next image" at bounding box center [505, 341] width 38 height 50
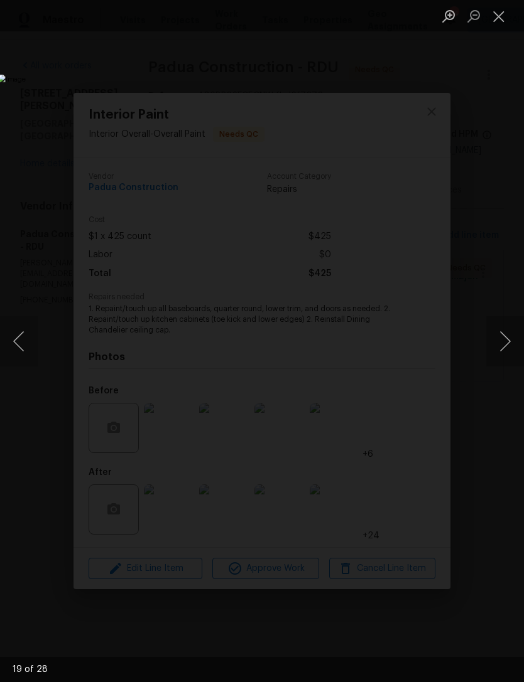
click at [508, 330] on button "Next image" at bounding box center [505, 341] width 38 height 50
click at [508, 336] on button "Next image" at bounding box center [505, 341] width 38 height 50
click at [503, 14] on button "Close lightbox" at bounding box center [498, 16] width 25 height 22
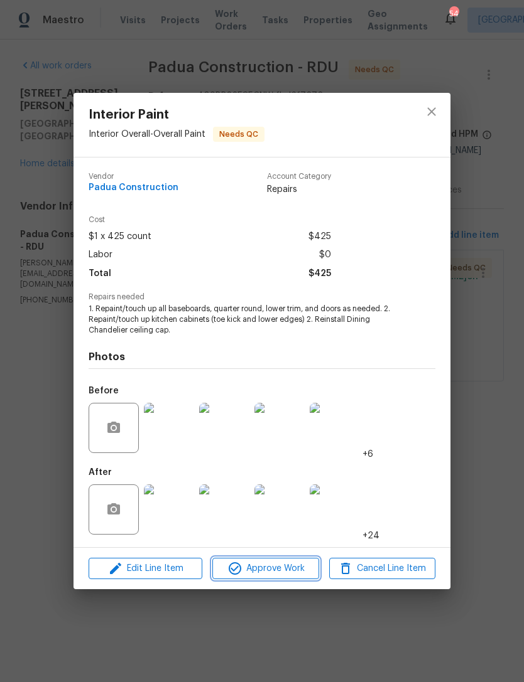
click at [290, 566] on span "Approve Work" at bounding box center [265, 569] width 99 height 16
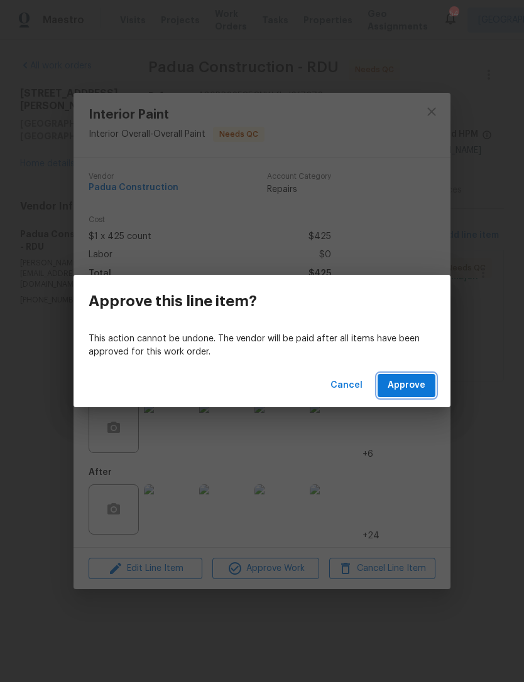
click at [412, 381] on span "Approve" at bounding box center [406, 386] width 38 height 16
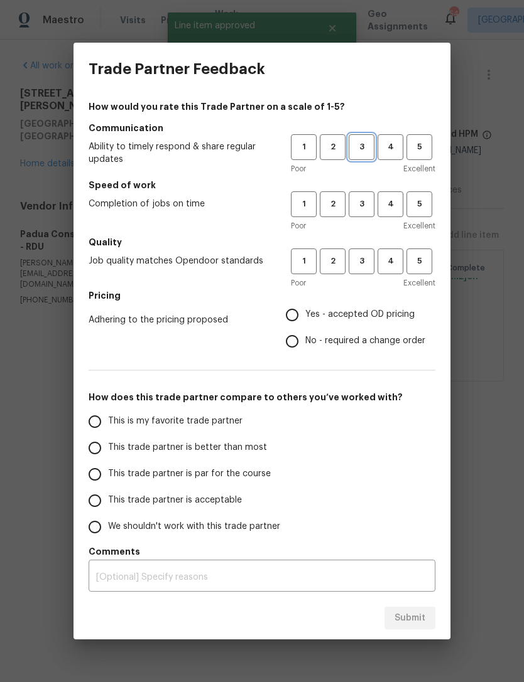
click at [363, 136] on button "3" at bounding box center [361, 147] width 26 height 26
click at [360, 200] on span "3" at bounding box center [361, 204] width 23 height 14
click at [365, 267] on span "3" at bounding box center [361, 261] width 23 height 14
click at [304, 312] on input "Yes - accepted OD pricing" at bounding box center [292, 315] width 26 height 26
radio input "true"
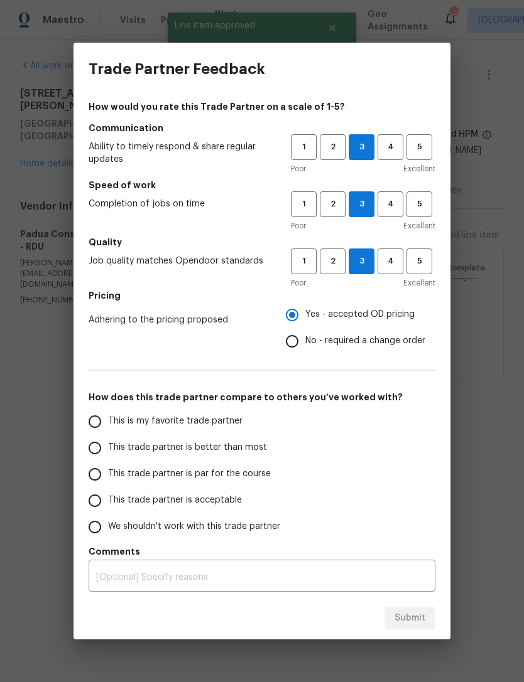
click at [112, 497] on span "This trade partner is acceptable" at bounding box center [175, 500] width 134 height 13
click at [108, 497] on input "This trade partner is acceptable" at bounding box center [95, 501] width 26 height 26
click at [400, 613] on span "Submit" at bounding box center [409, 619] width 31 height 16
radio input "true"
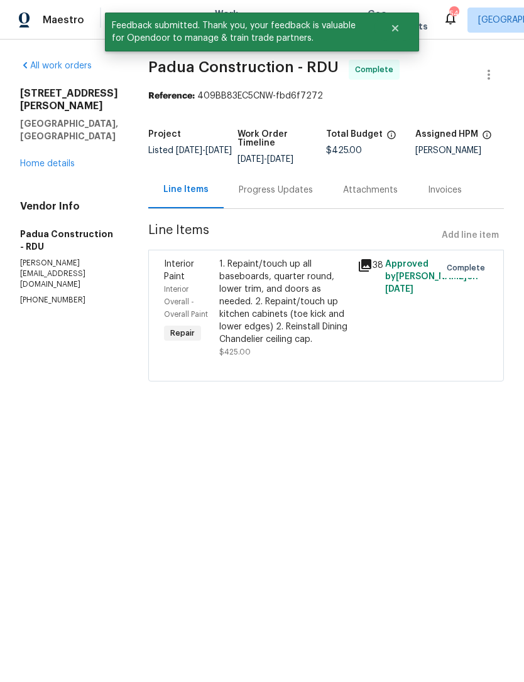
click at [51, 168] on link "Home details" at bounding box center [47, 163] width 55 height 9
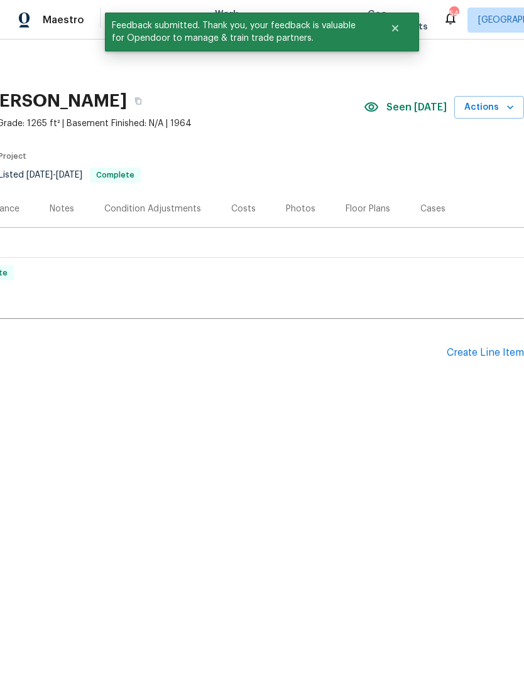
scroll to position [0, 186]
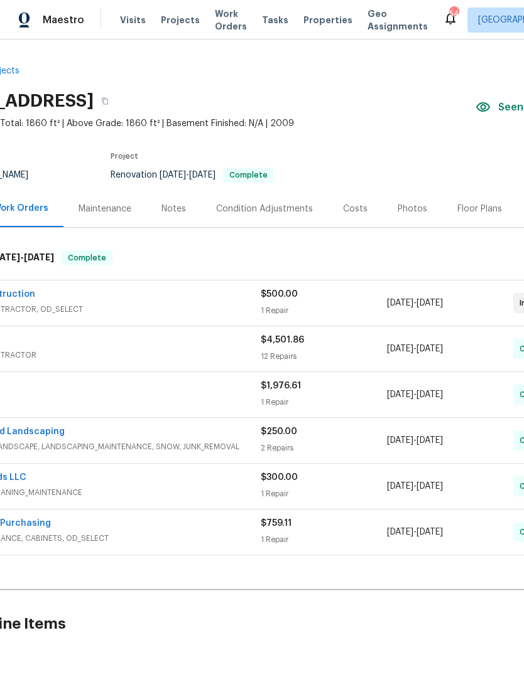
scroll to position [0, 75]
click at [355, 207] on div "Costs" at bounding box center [353, 209] width 24 height 13
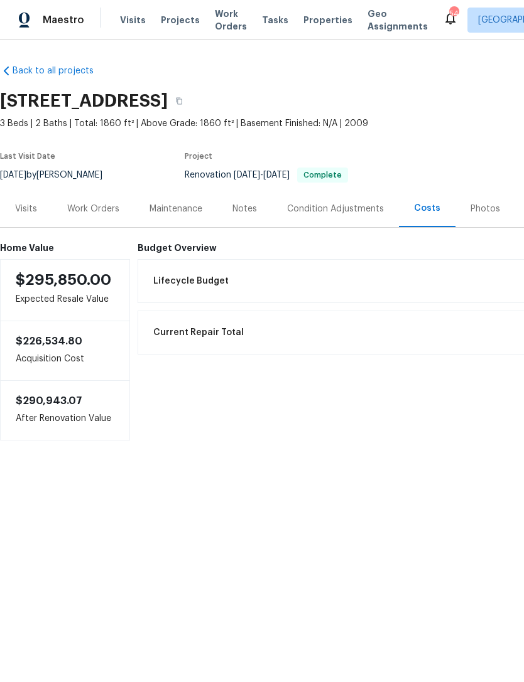
click at [97, 206] on div "Work Orders" at bounding box center [93, 209] width 52 height 13
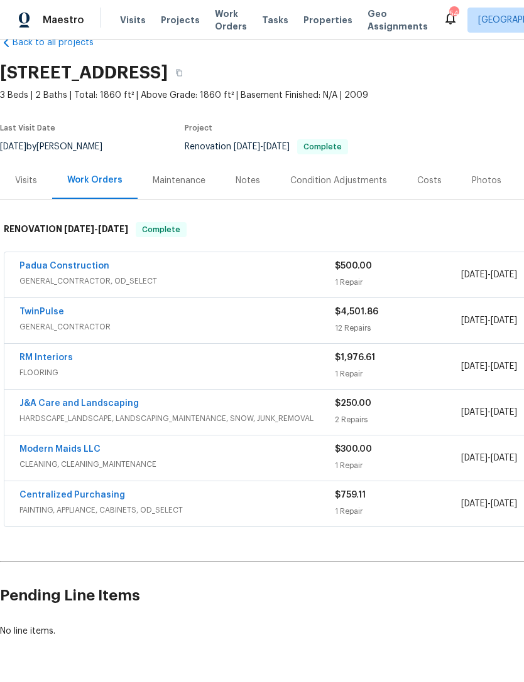
scroll to position [28, 0]
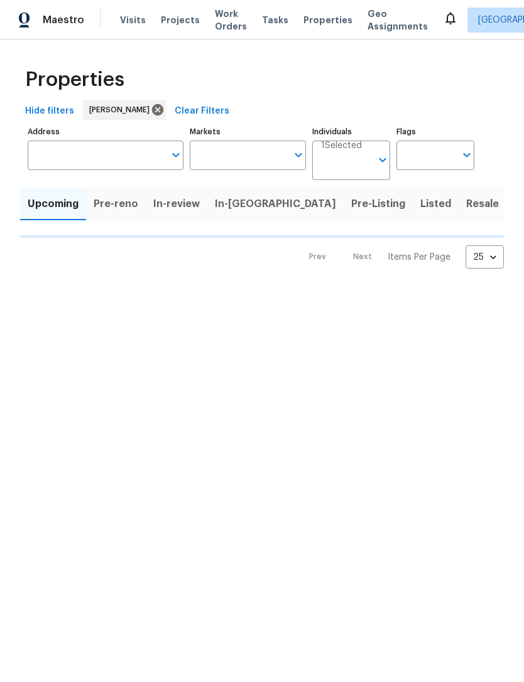
type input "100"
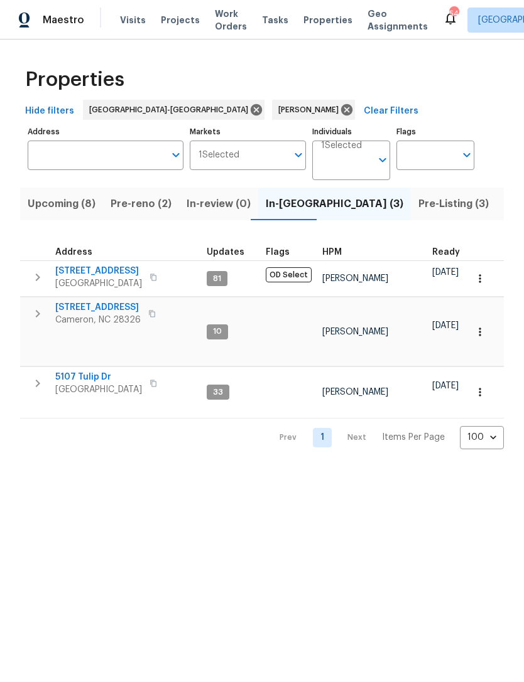
click at [82, 205] on span "Upcoming (8)" at bounding box center [62, 204] width 68 height 18
